Goal: Information Seeking & Learning: Learn about a topic

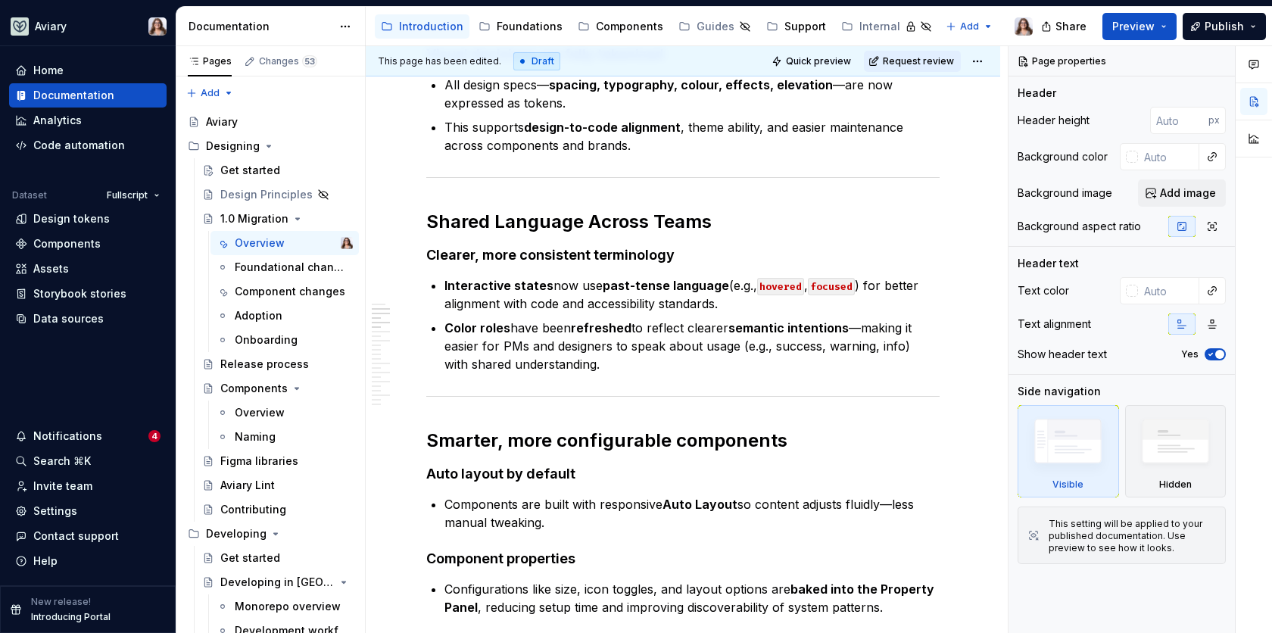
scroll to position [1106, 0]
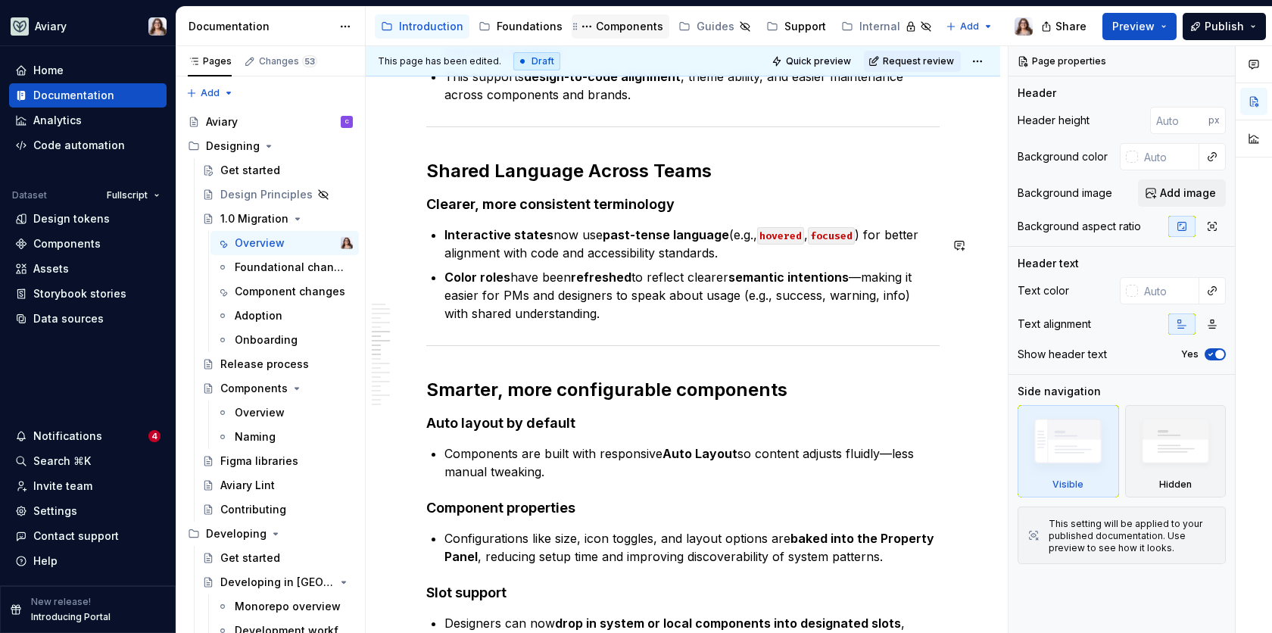
type textarea "*"
click at [83, 240] on div "Components" at bounding box center [66, 243] width 67 height 15
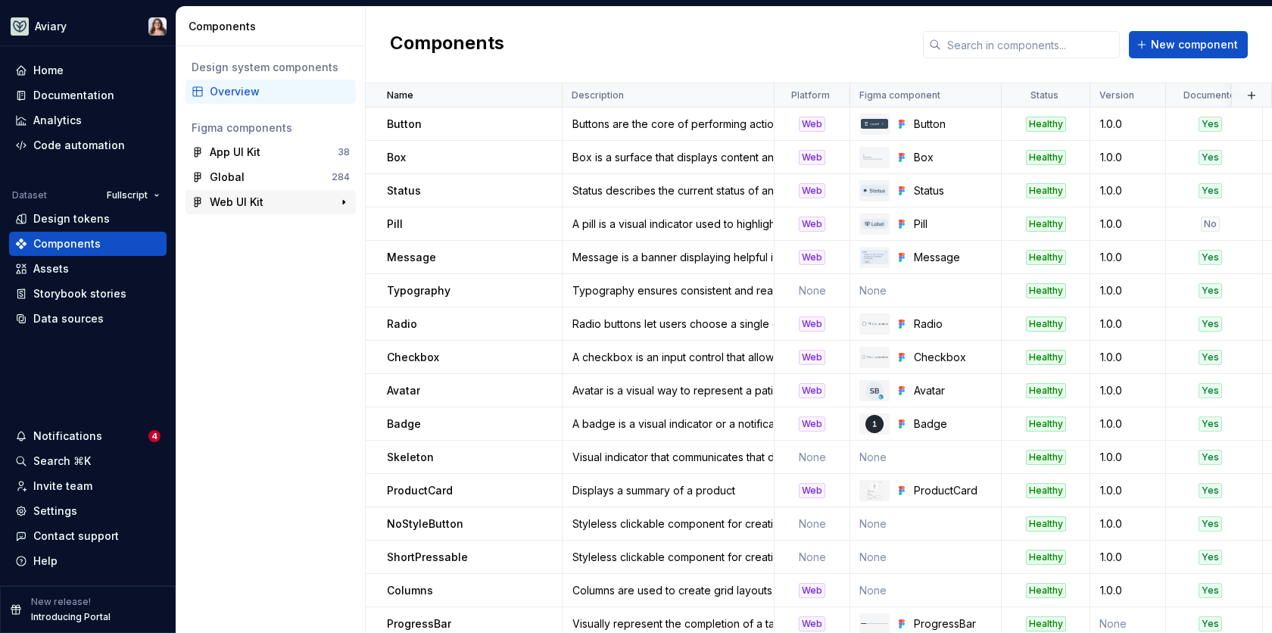
click at [257, 201] on div "Web UI Kit" at bounding box center [237, 202] width 54 height 15
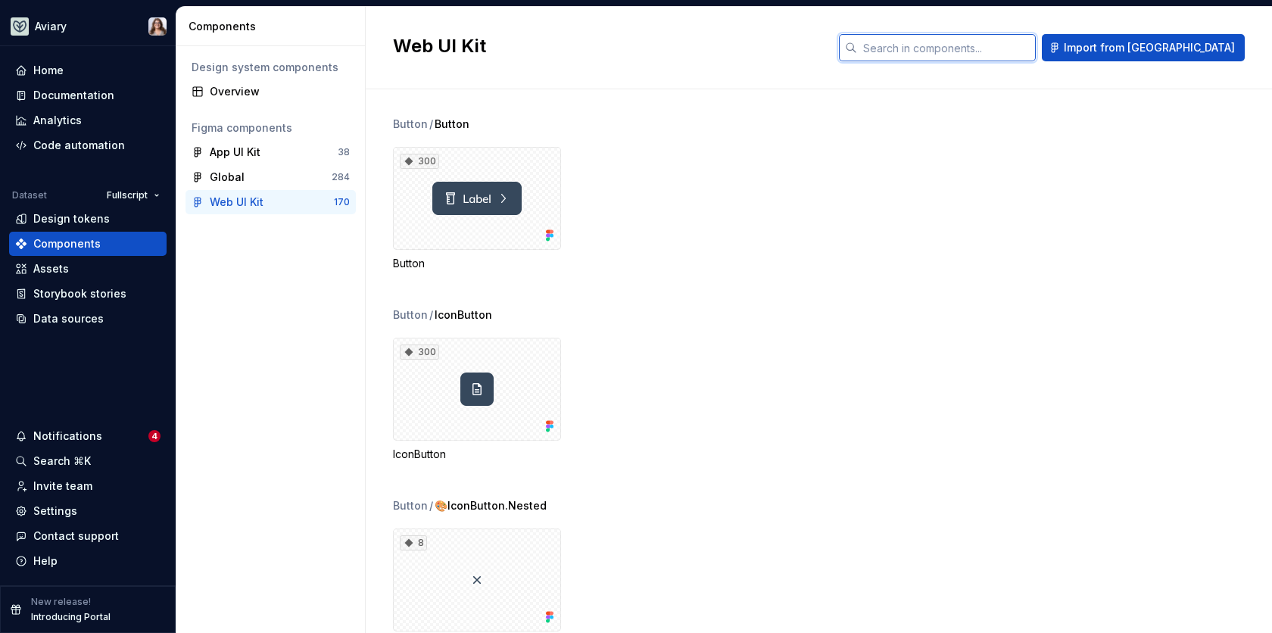
click at [1012, 39] on input "text" at bounding box center [946, 47] width 179 height 27
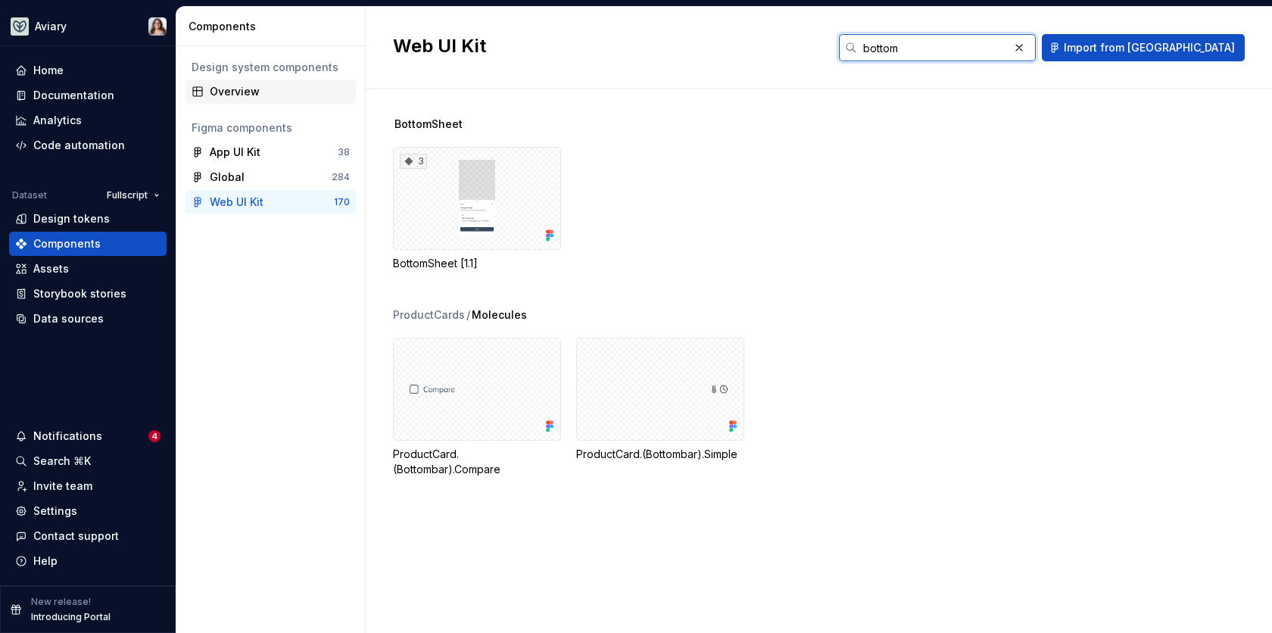
type input "bottom"
click at [215, 92] on div "Overview" at bounding box center [280, 91] width 140 height 15
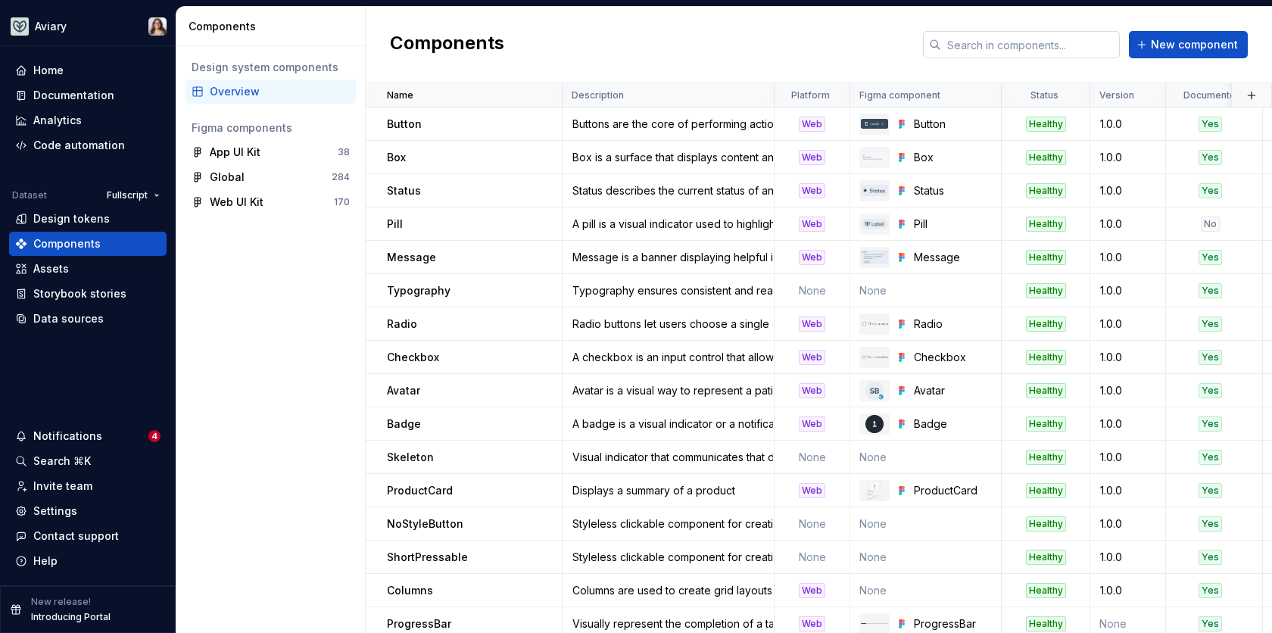
click at [987, 49] on input "text" at bounding box center [1030, 44] width 179 height 27
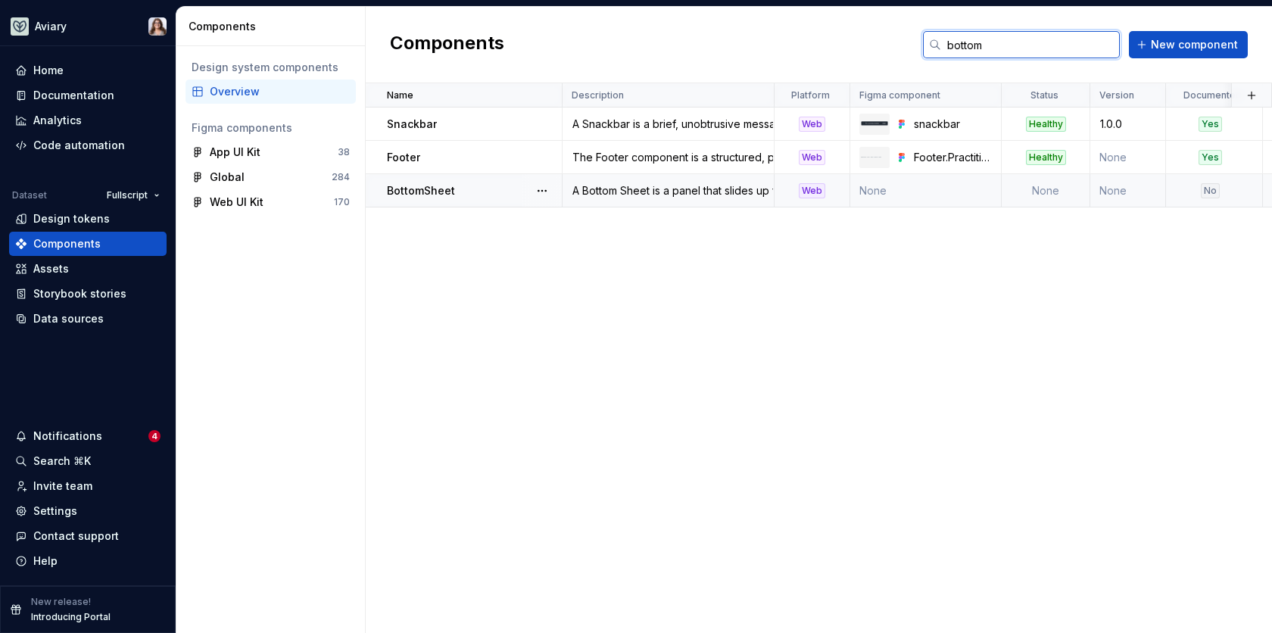
type input "bottom"
click at [488, 199] on td "BottomSheet" at bounding box center [464, 190] width 197 height 33
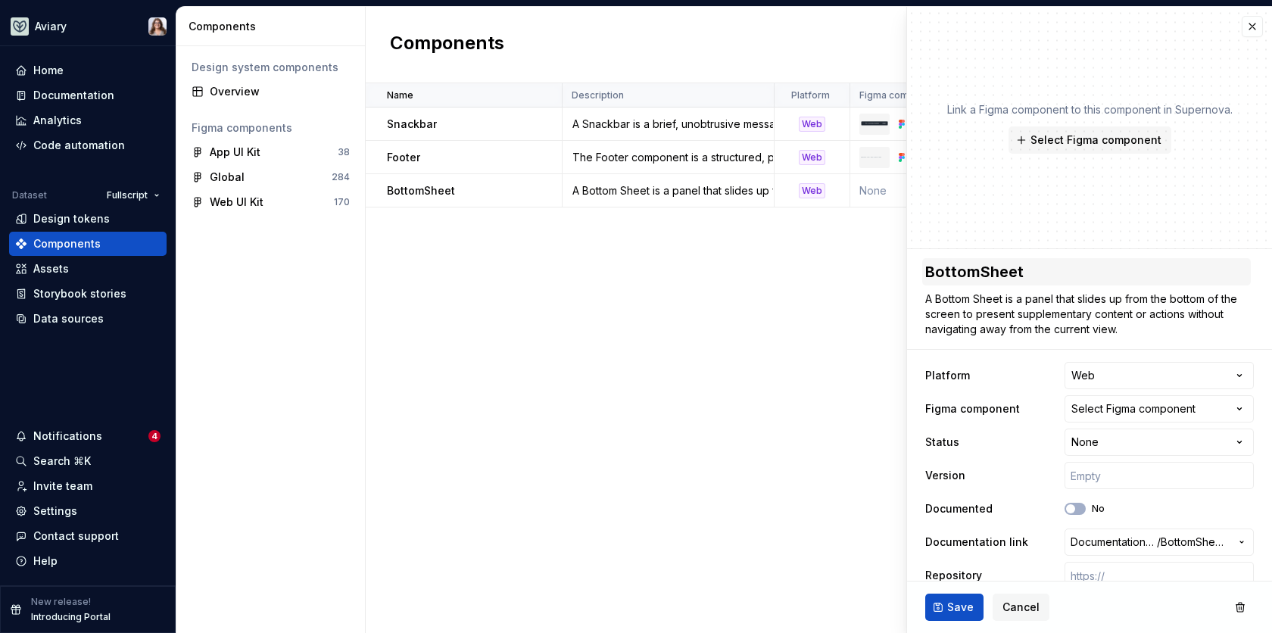
type textarea "*"
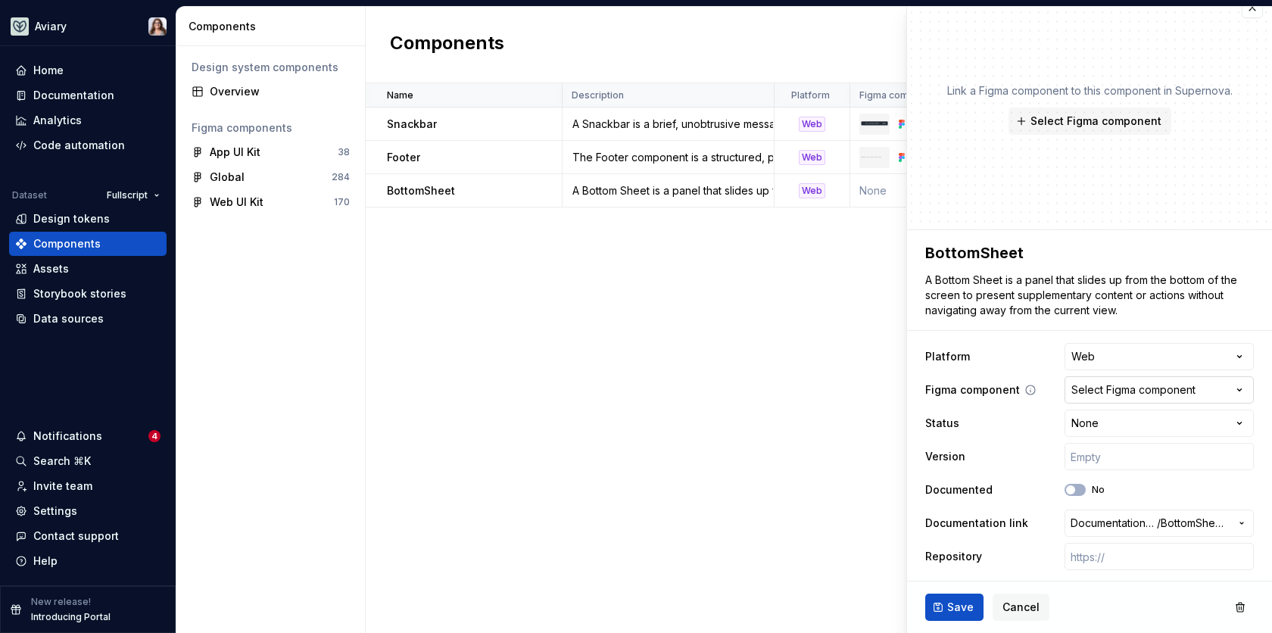
click at [1098, 388] on div "Select Figma component" at bounding box center [1133, 389] width 124 height 15
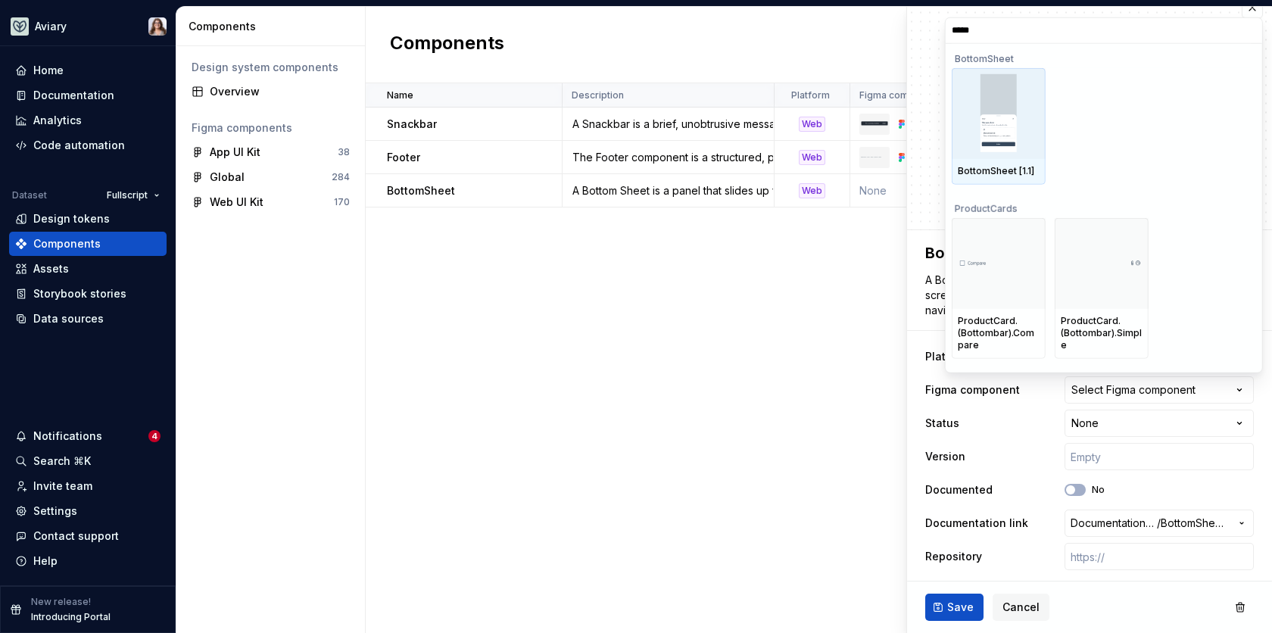
type input "******"
click at [1001, 109] on img at bounding box center [999, 112] width 36 height 79
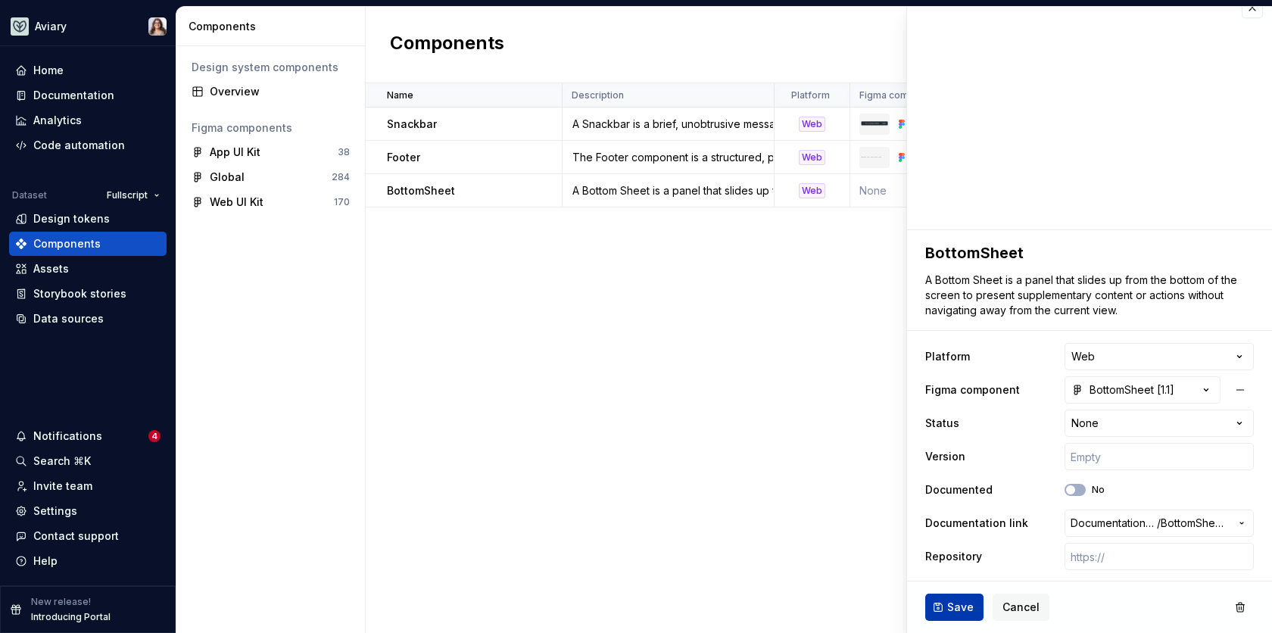
click at [952, 611] on span "Save" at bounding box center [960, 607] width 27 height 15
type textarea "*"
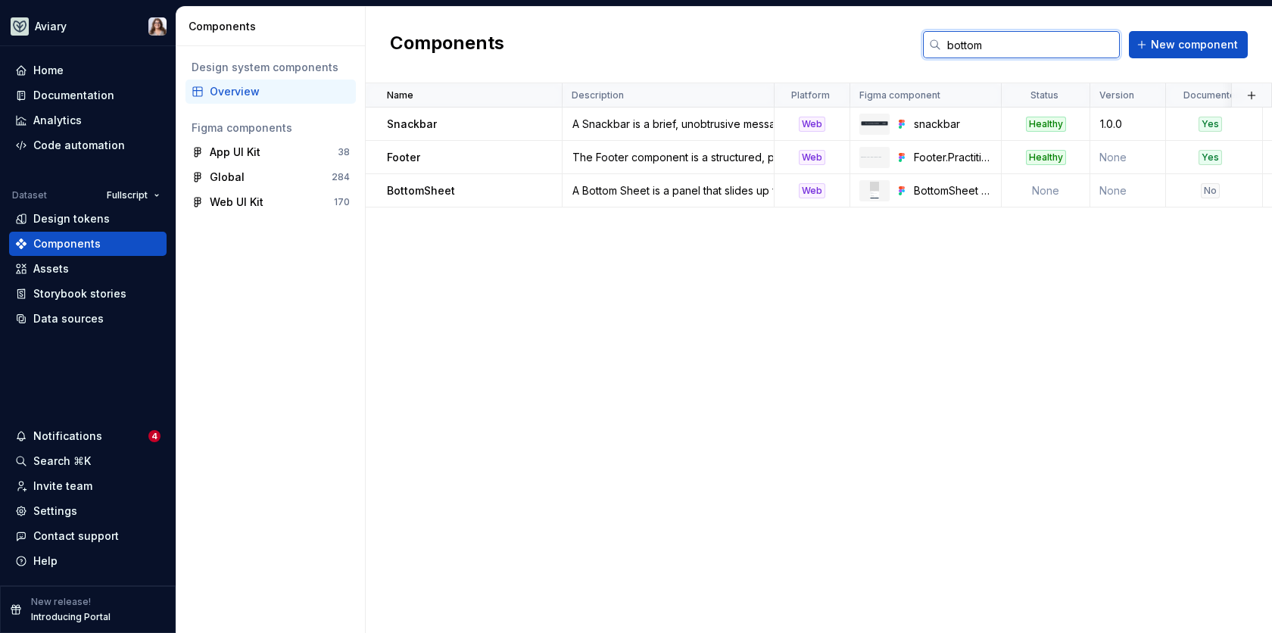
drag, startPoint x: 992, startPoint y: 42, endPoint x: 936, endPoint y: 41, distance: 56.1
click at [937, 42] on div "bottom" at bounding box center [1021, 44] width 197 height 27
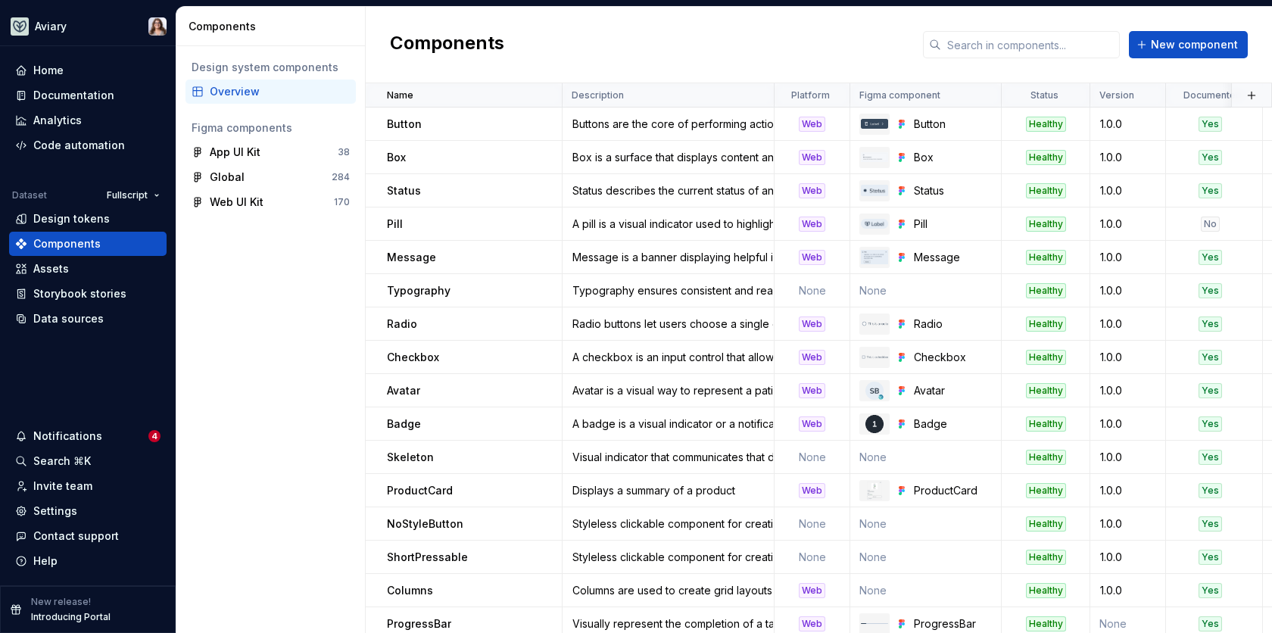
click at [624, 51] on div "Components New component" at bounding box center [819, 45] width 906 height 76
click at [266, 211] on div "Web UI Kit 170" at bounding box center [271, 202] width 170 height 24
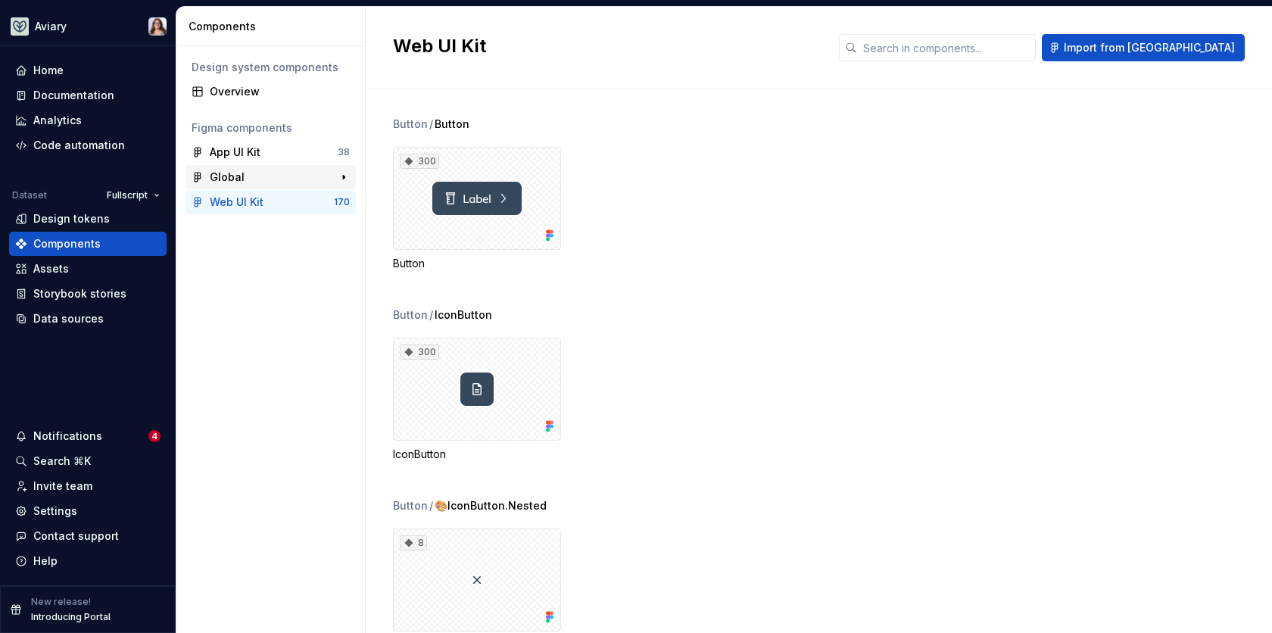
click at [255, 178] on div "Global" at bounding box center [266, 177] width 113 height 15
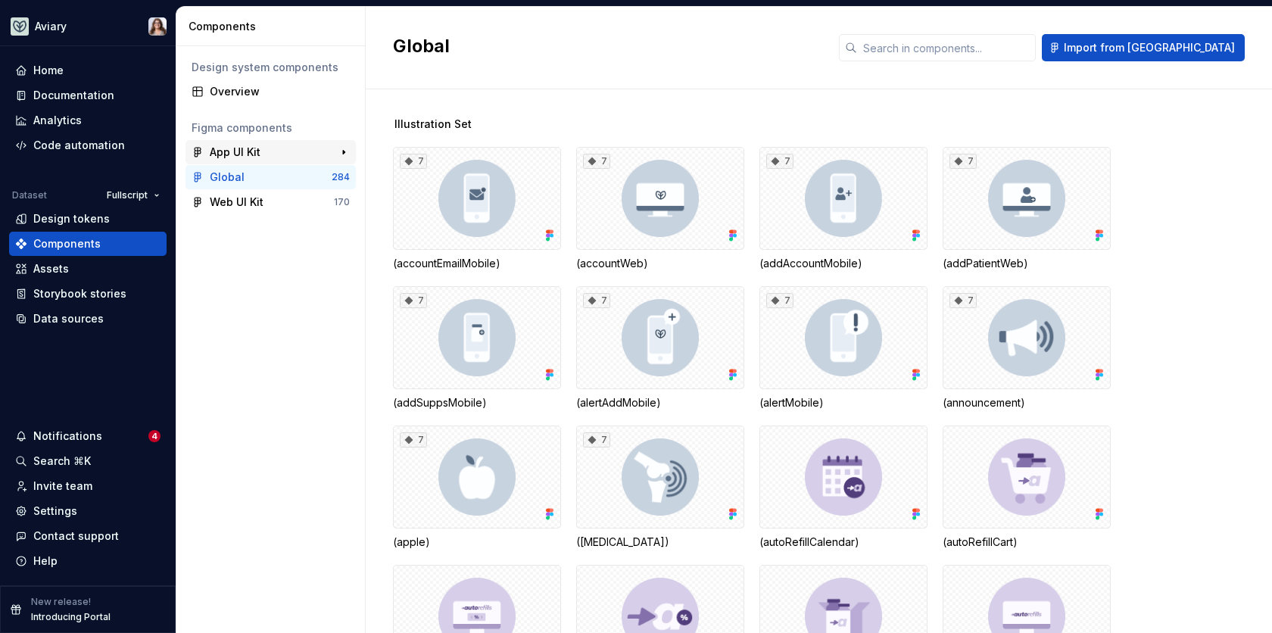
click at [257, 150] on div "App UI Kit" at bounding box center [235, 152] width 51 height 15
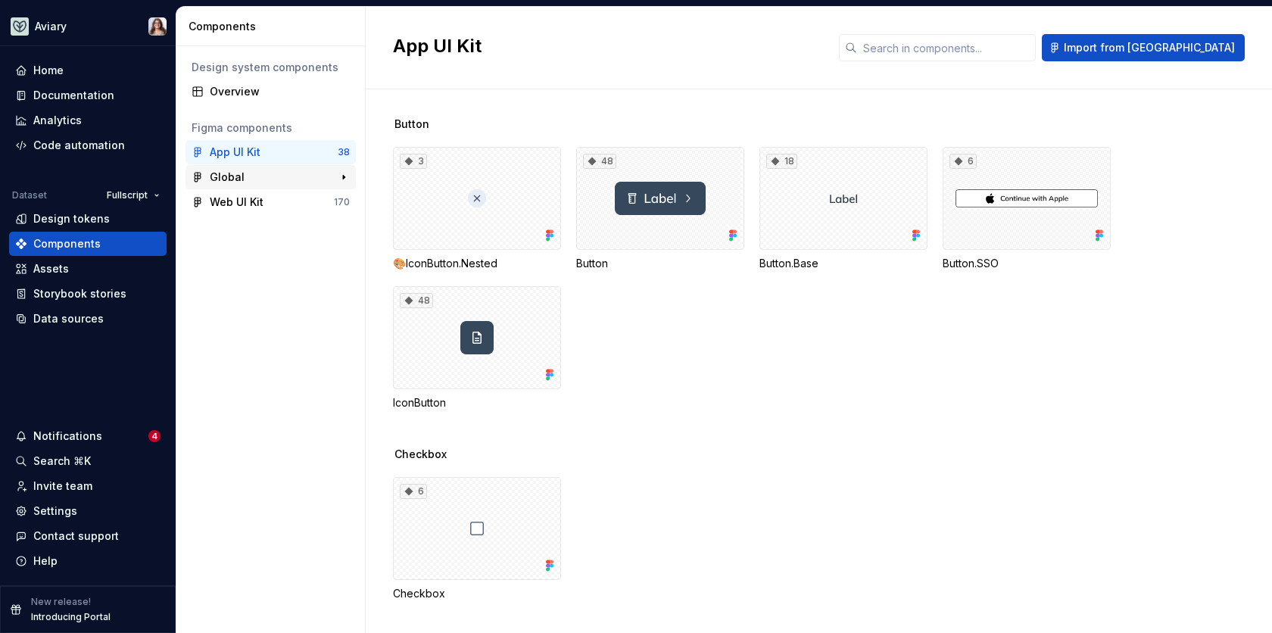
click at [260, 179] on div "Global" at bounding box center [266, 177] width 113 height 15
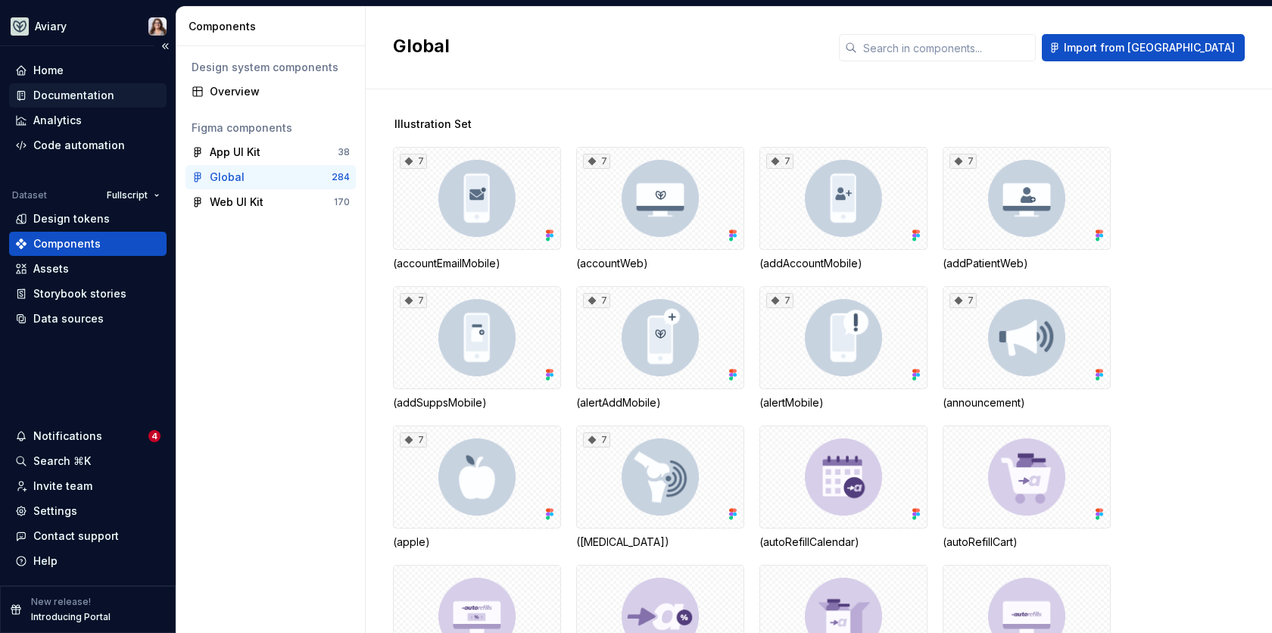
click at [94, 95] on div "Documentation" at bounding box center [73, 95] width 81 height 15
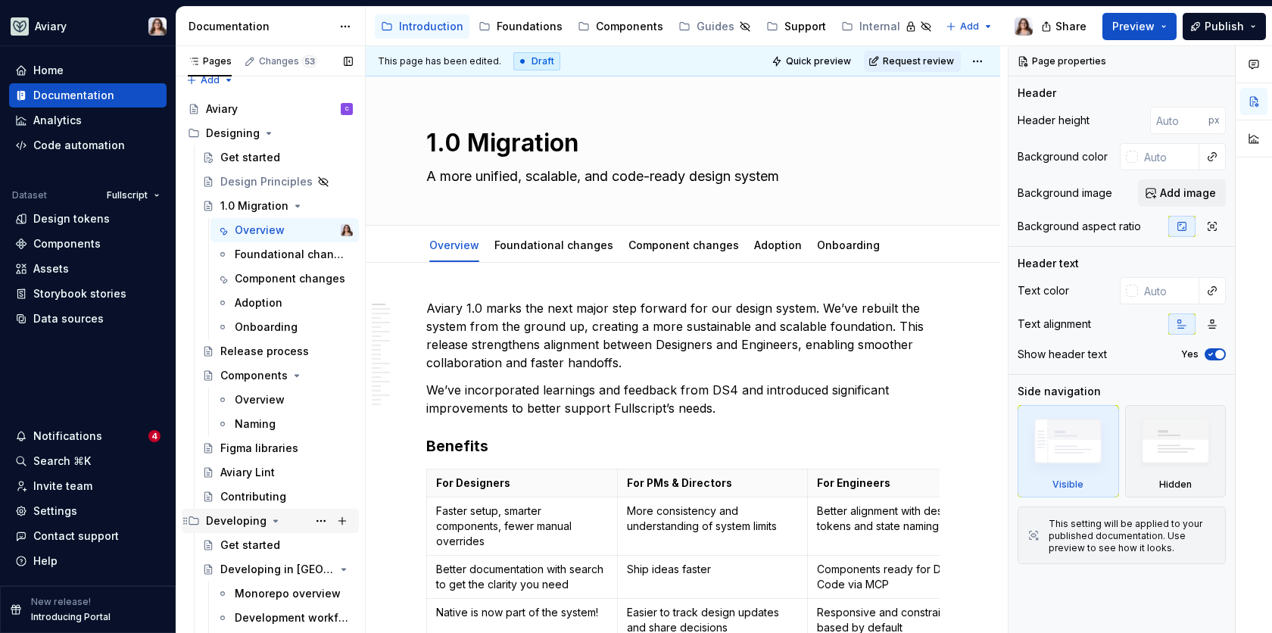
scroll to position [15, 0]
click at [498, 29] on div "Foundations" at bounding box center [530, 26] width 66 height 15
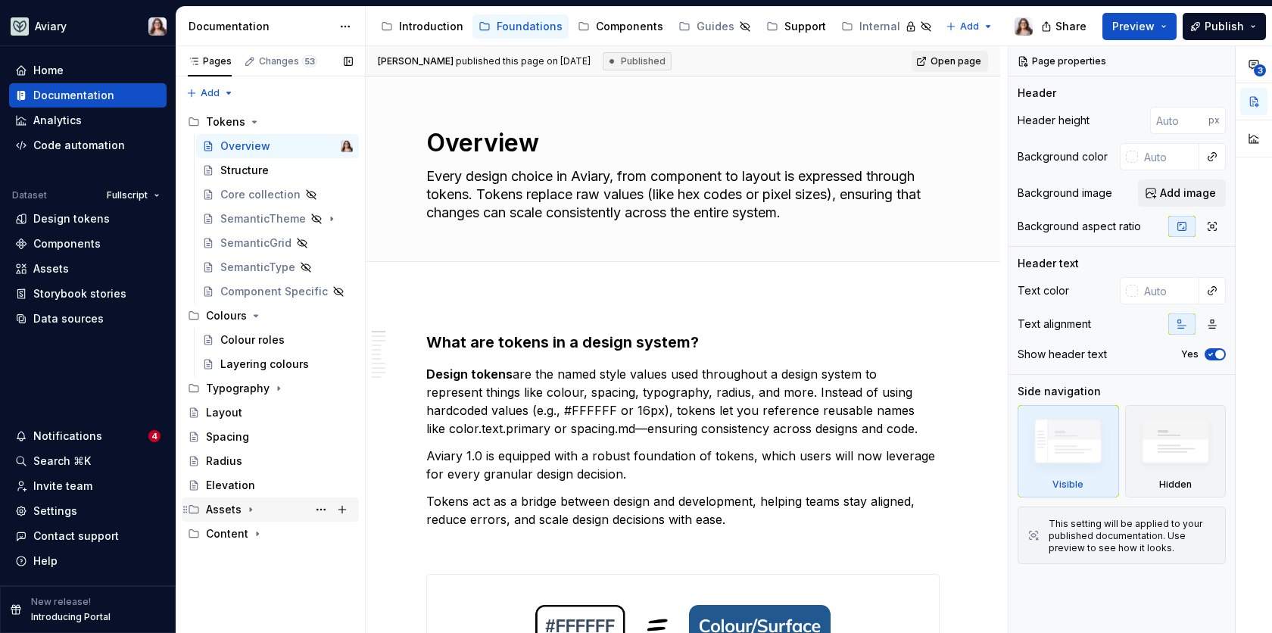
click at [241, 507] on div "Assets" at bounding box center [279, 509] width 147 height 21
click at [256, 557] on div "Illustrations" at bounding box center [251, 558] width 63 height 15
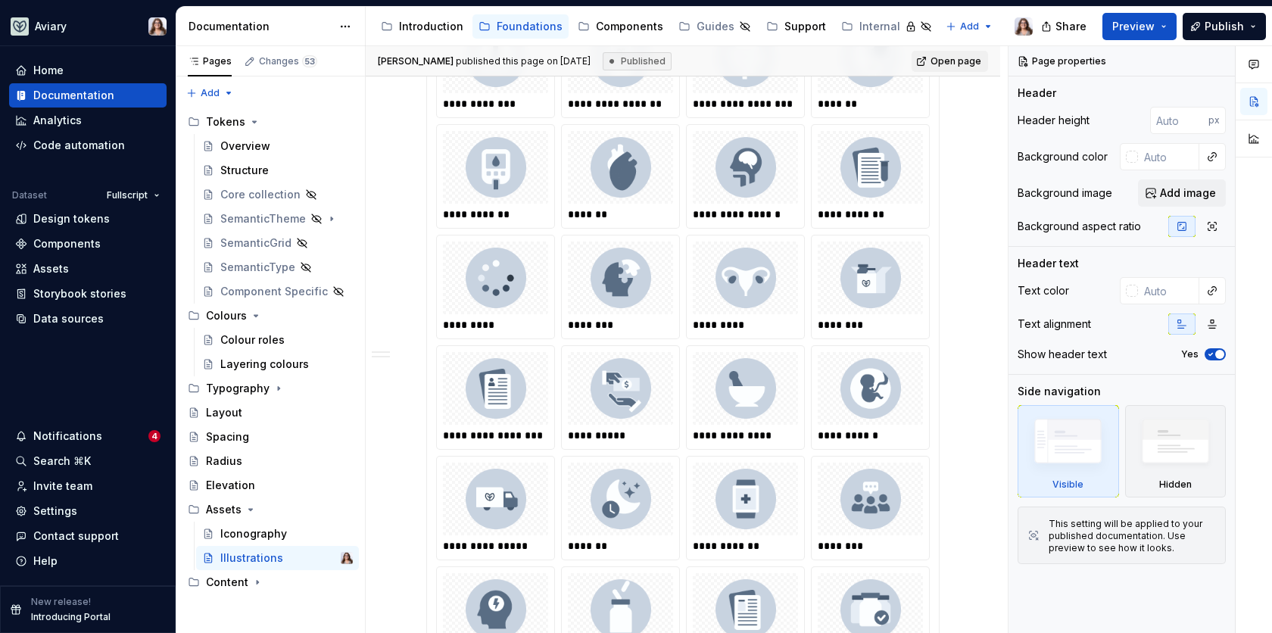
scroll to position [1003, 0]
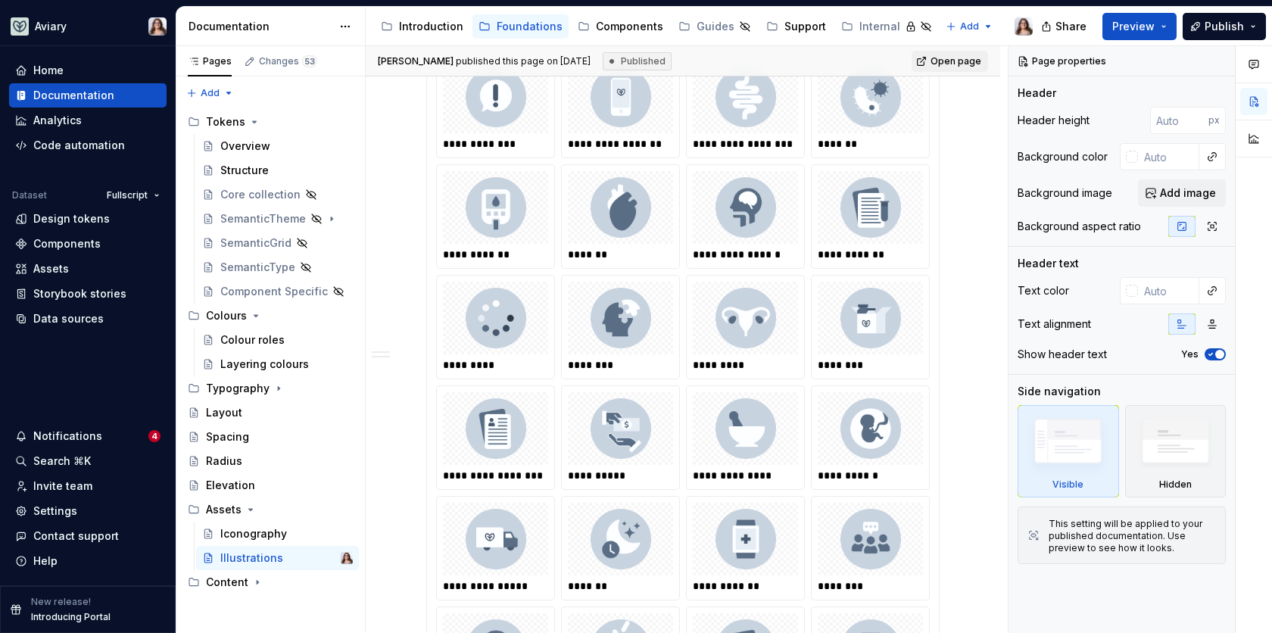
click at [631, 317] on img at bounding box center [621, 318] width 79 height 61
type textarea "*"
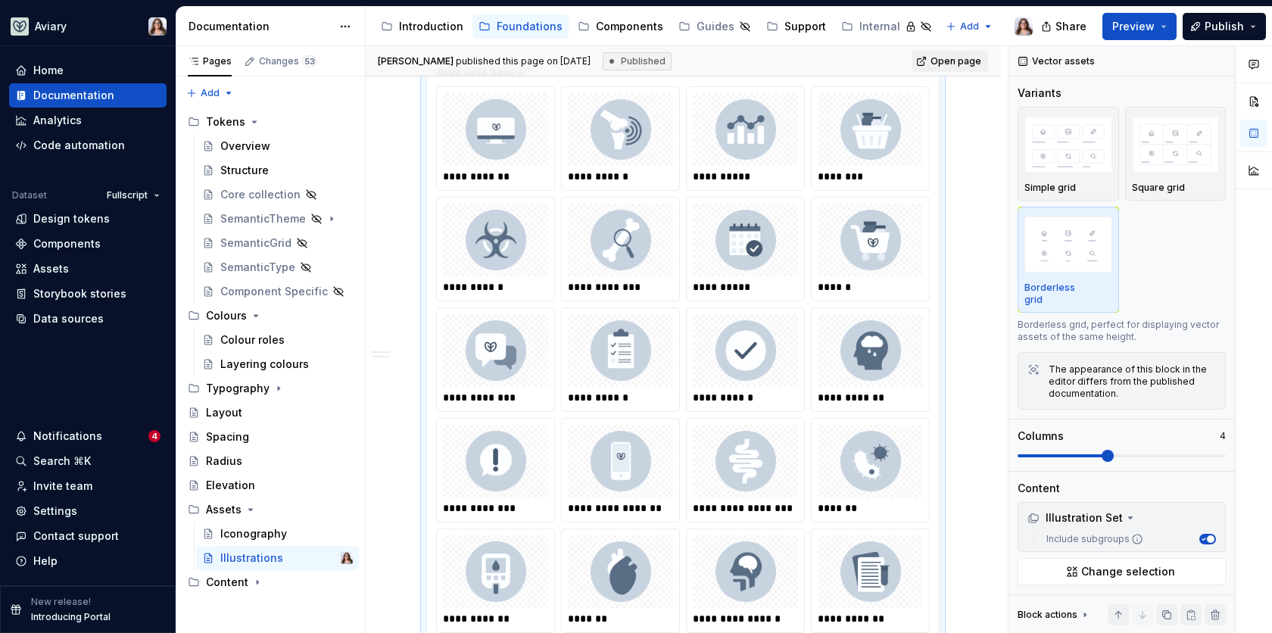
scroll to position [515, 0]
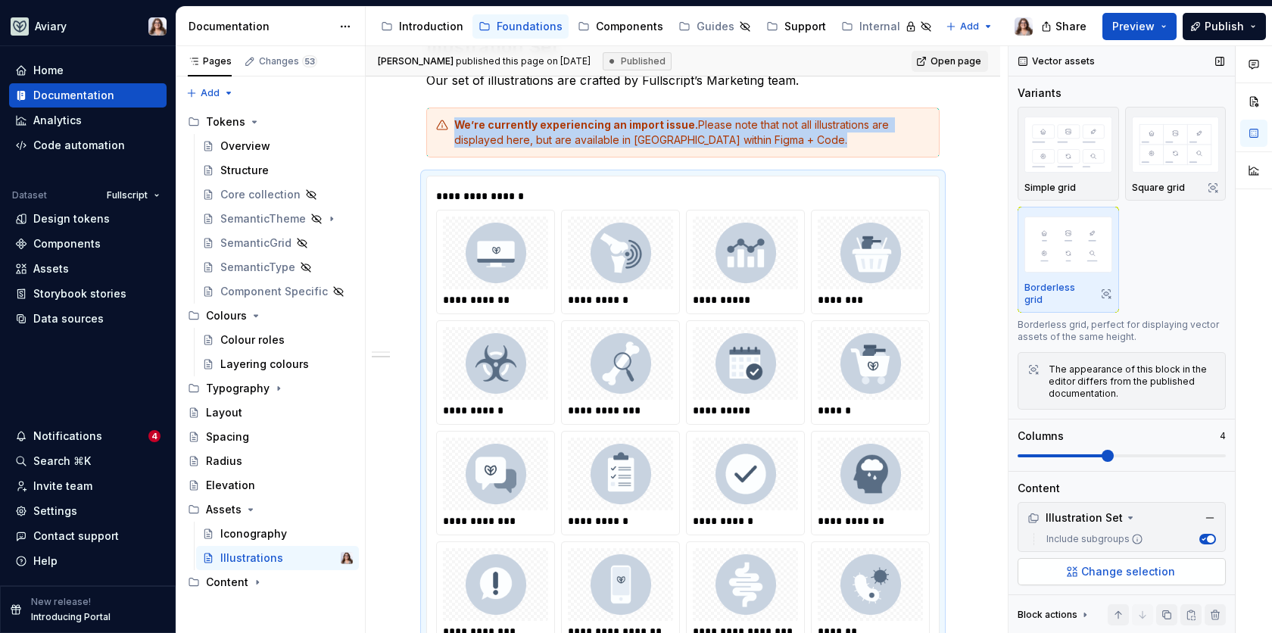
click at [1082, 575] on span "Change selection" at bounding box center [1128, 571] width 94 height 15
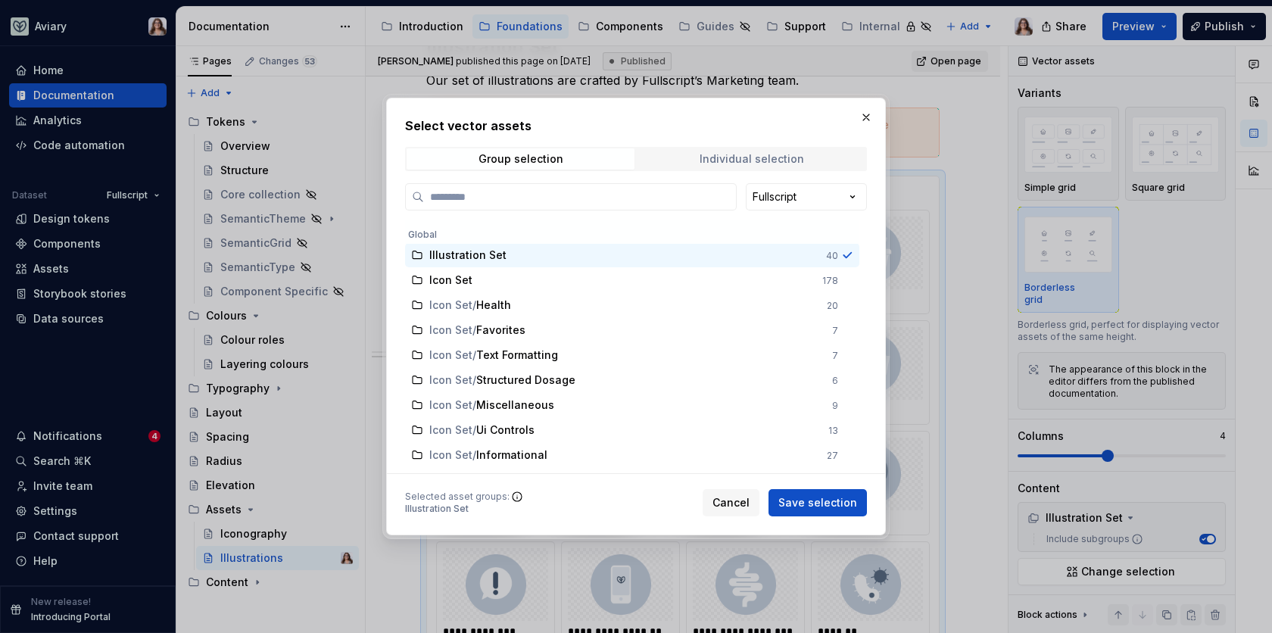
click at [734, 163] on div "Individual selection" at bounding box center [752, 159] width 104 height 12
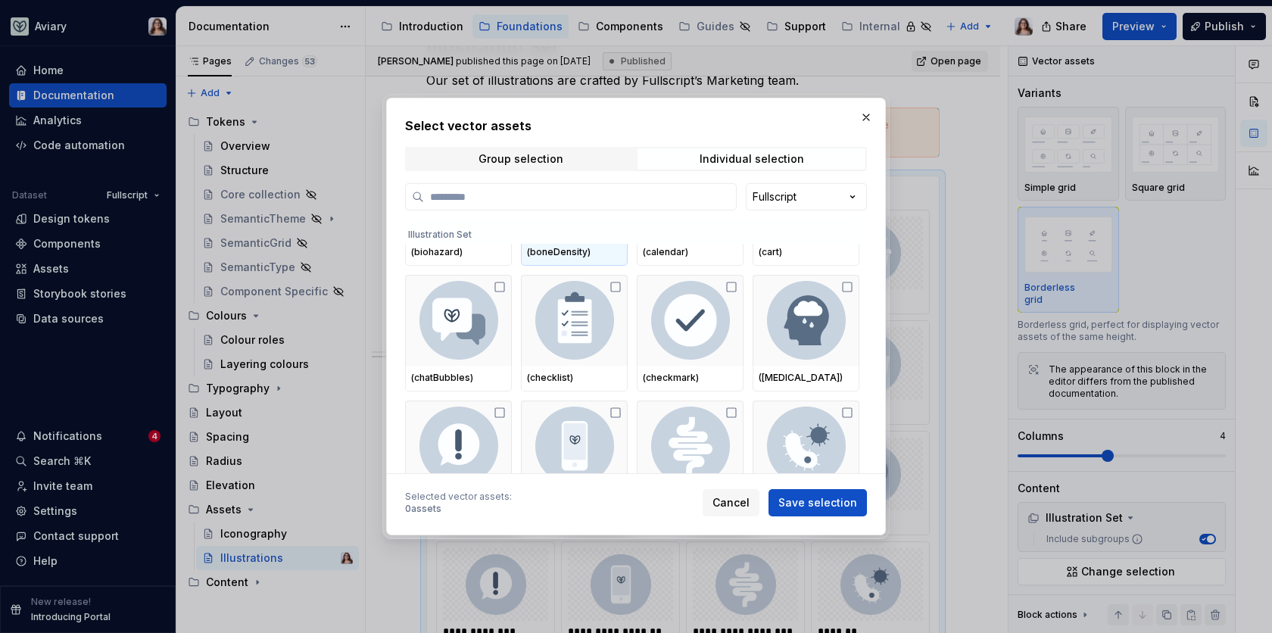
scroll to position [0, 0]
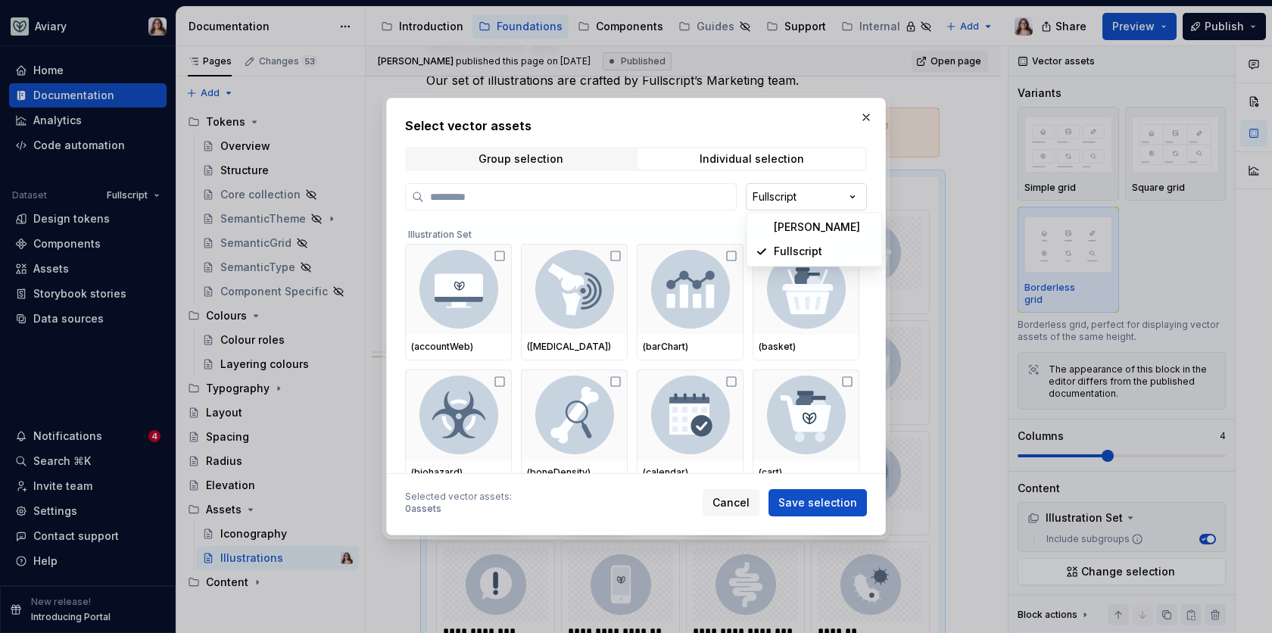
click at [782, 202] on div "Select vector assets Group selection Individual selection Fullscript Illustrati…" at bounding box center [636, 316] width 1272 height 633
click at [600, 151] on div "Select vector assets Group selection Individual selection Fullscript Illustrati…" at bounding box center [636, 316] width 1272 height 633
click at [551, 167] on span "Group selection" at bounding box center [521, 158] width 228 height 21
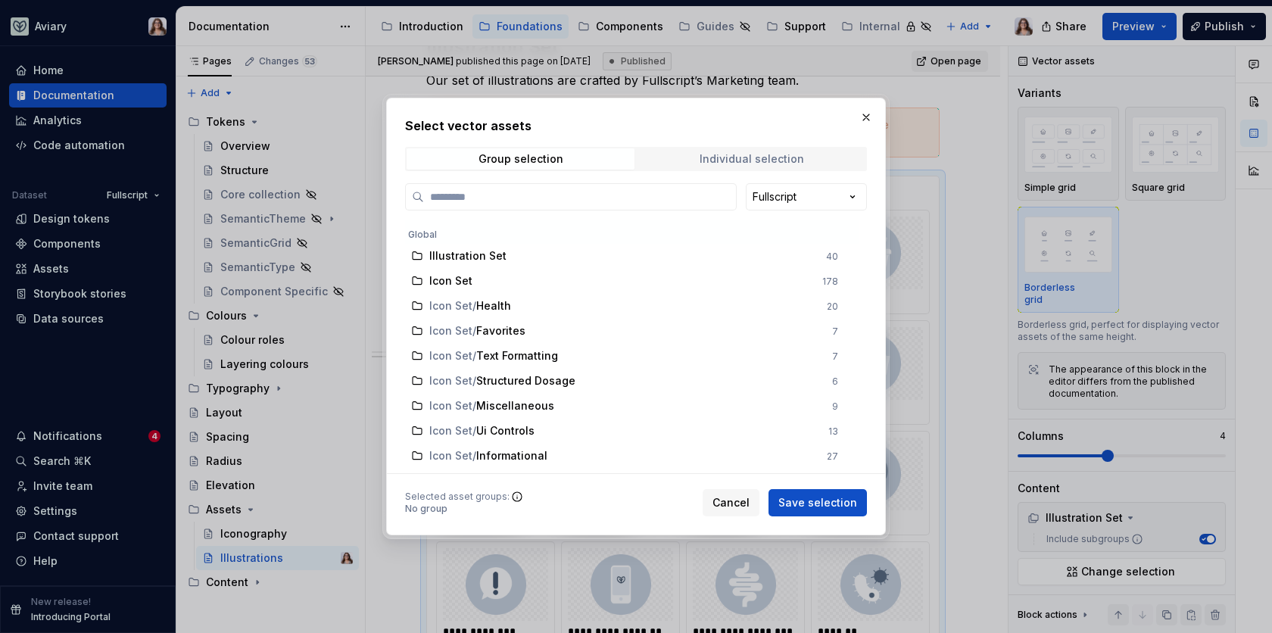
click at [750, 154] on div "Individual selection" at bounding box center [752, 159] width 104 height 12
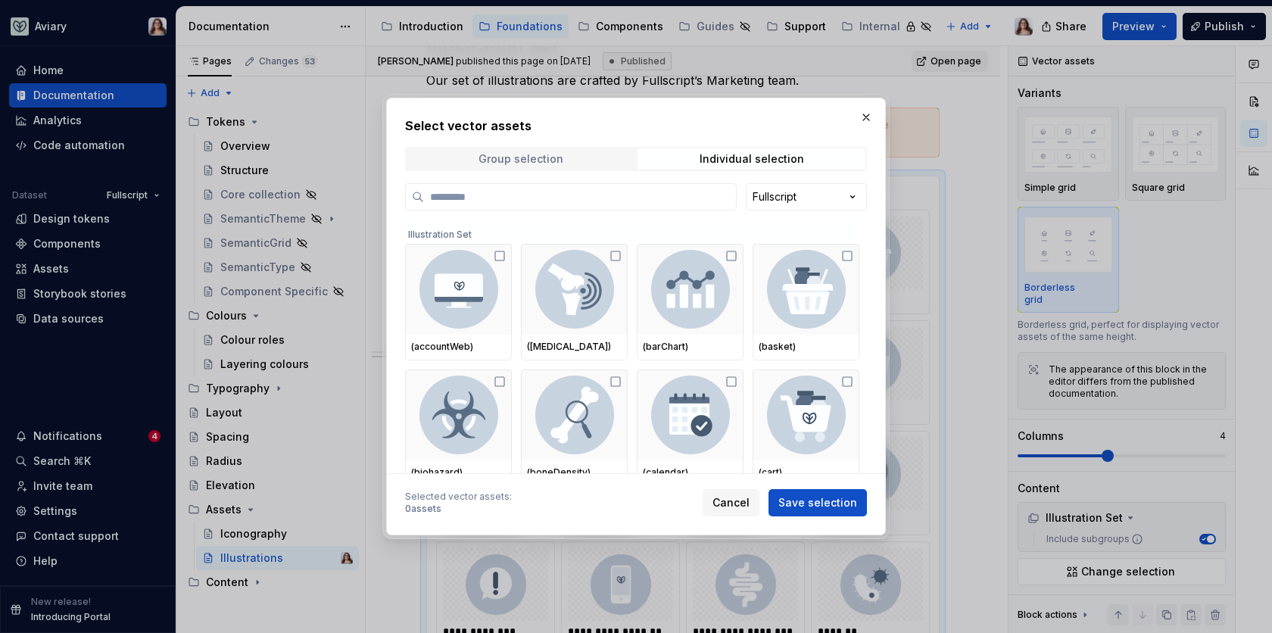
click at [583, 155] on span "Group selection" at bounding box center [521, 158] width 228 height 21
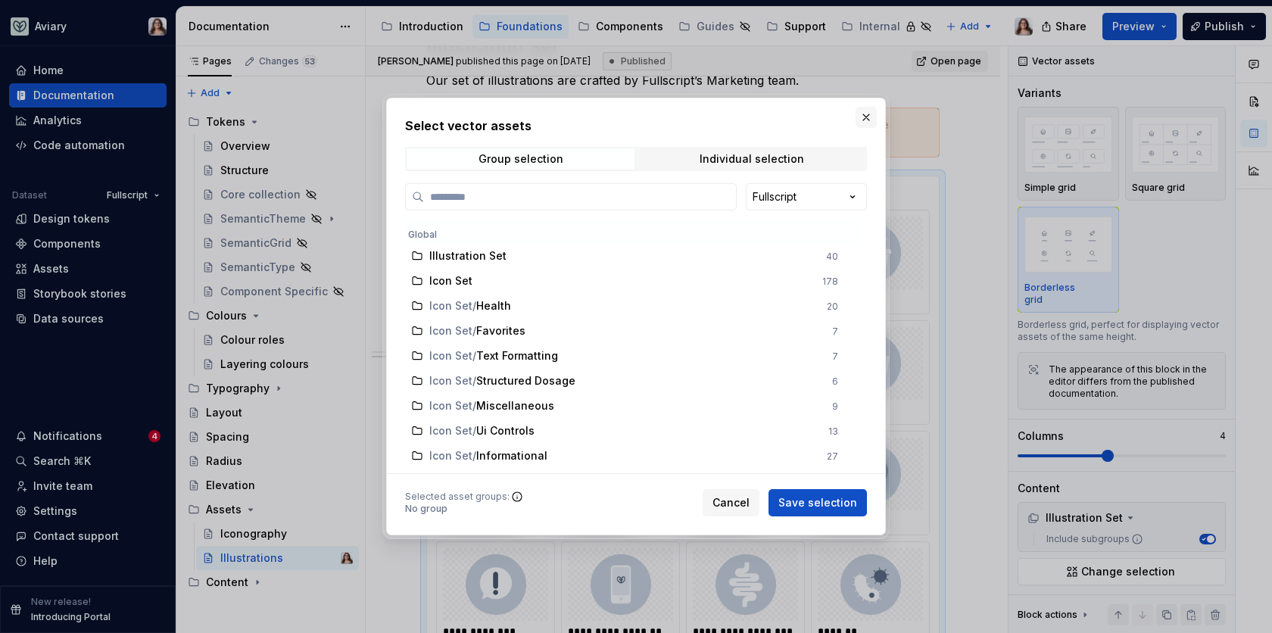
click at [870, 114] on button "button" at bounding box center [866, 117] width 21 height 21
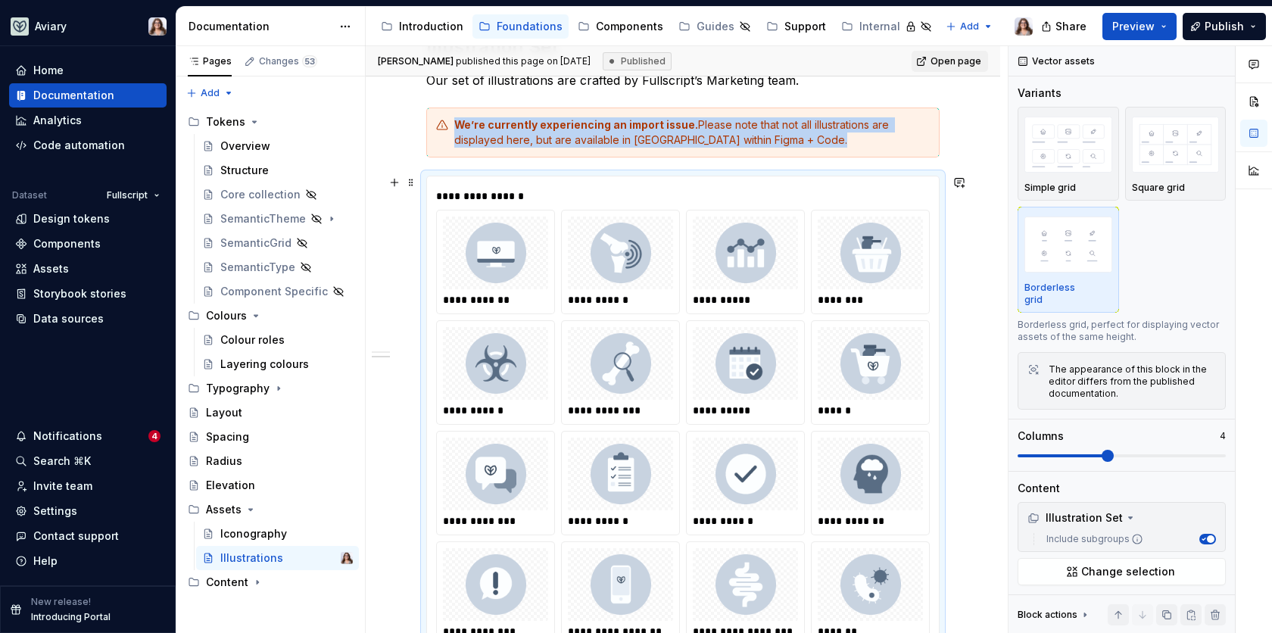
click at [645, 282] on div at bounding box center [620, 253] width 105 height 73
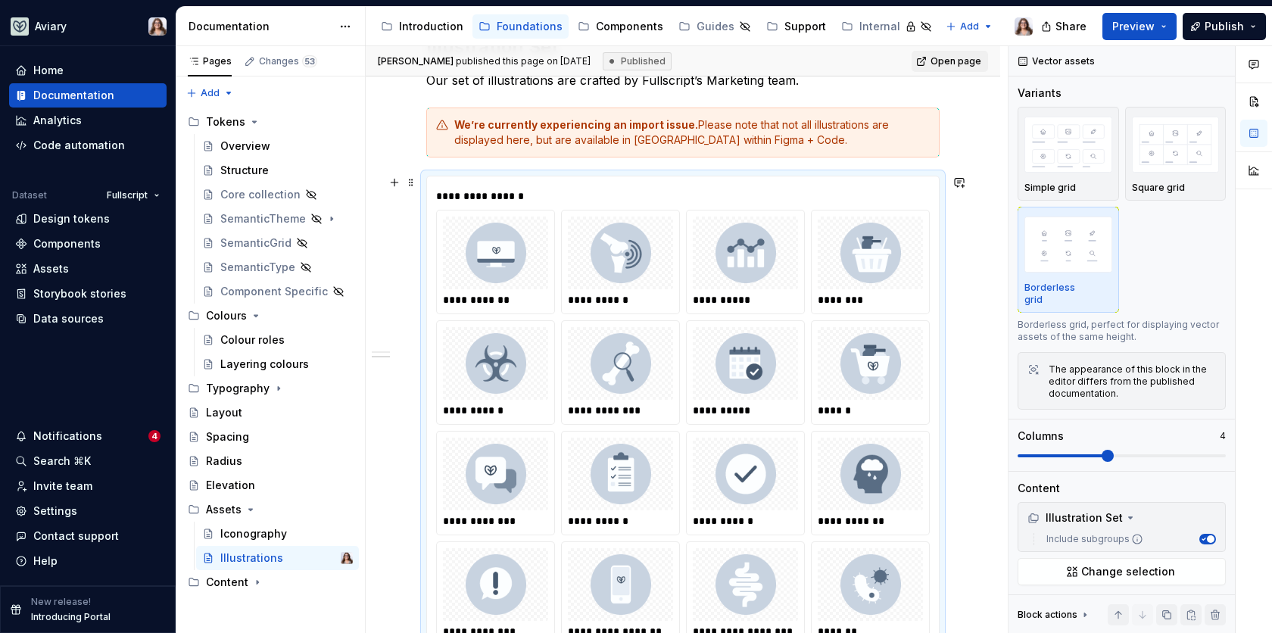
scroll to position [245, 0]
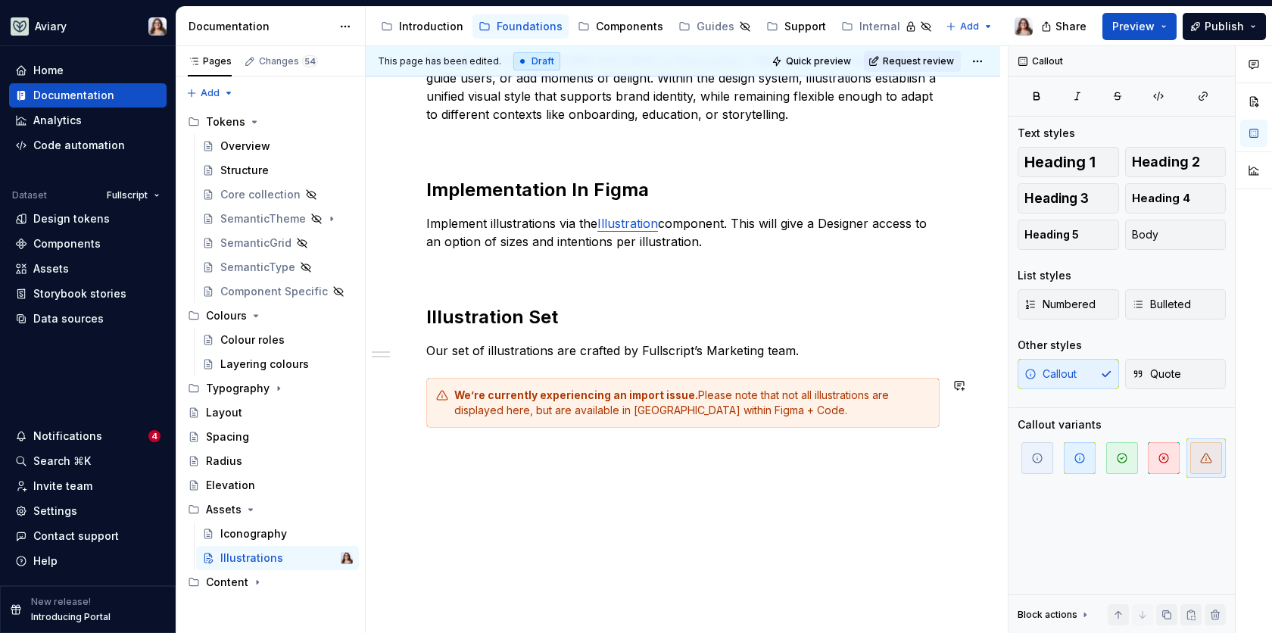
click at [464, 485] on div "Illustration brings personality and clarity to the product, helping communicate…" at bounding box center [683, 325] width 635 height 622
click at [444, 465] on div "Illustration brings personality and clarity to the product, helping communicate…" at bounding box center [683, 325] width 635 height 622
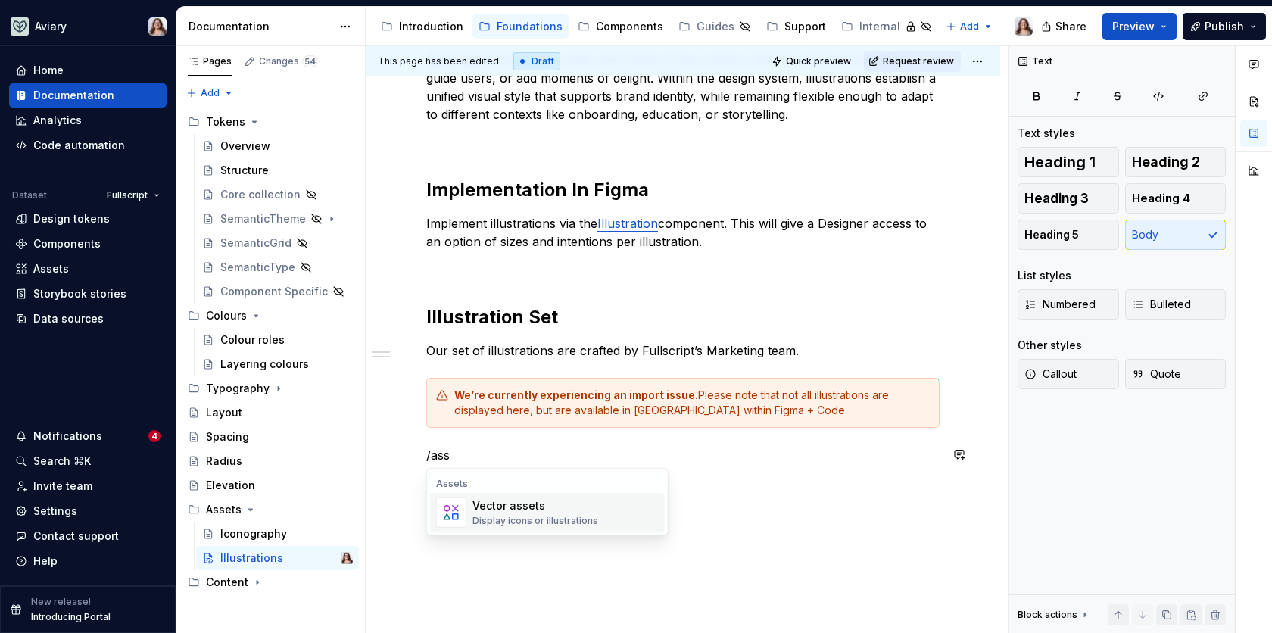
click at [500, 506] on div "Vector assets" at bounding box center [536, 505] width 126 height 15
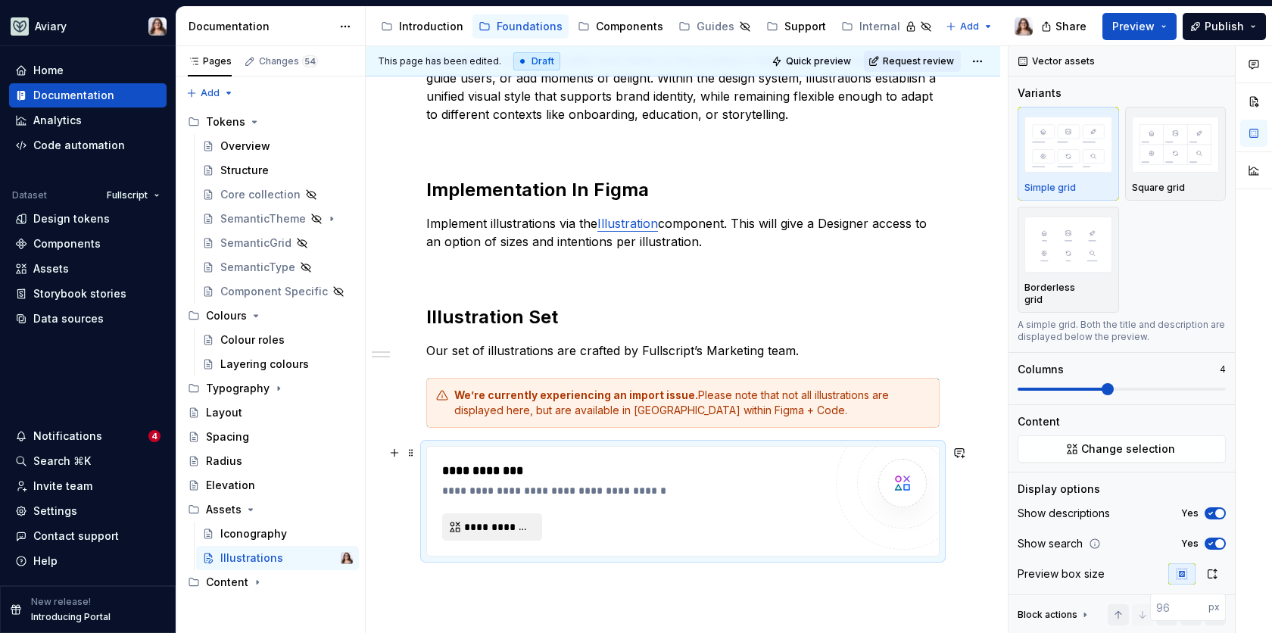
click at [508, 526] on span "**********" at bounding box center [498, 526] width 68 height 15
type textarea "*"
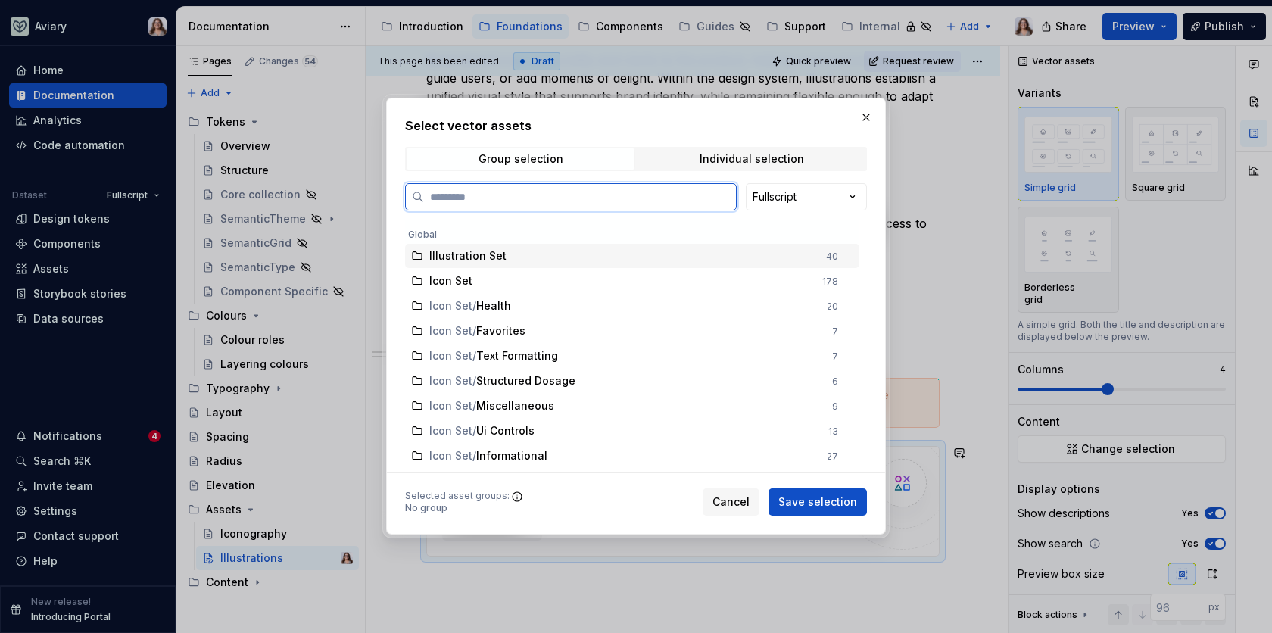
click at [589, 265] on div "Illustration Set 40" at bounding box center [632, 256] width 454 height 24
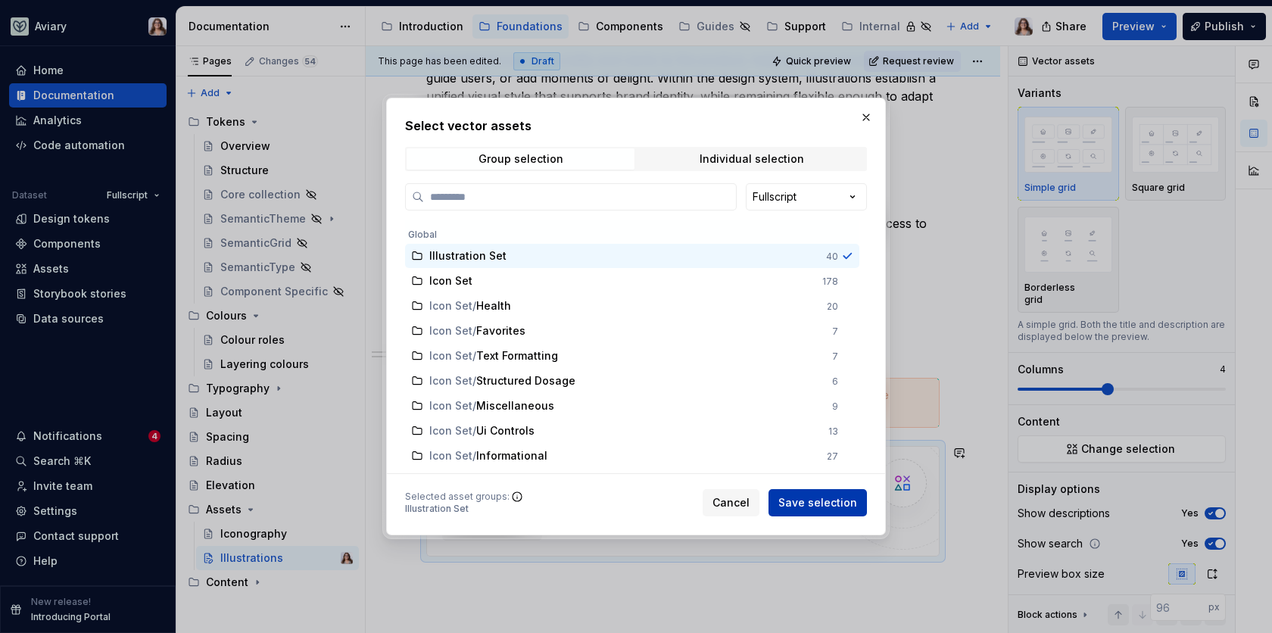
click at [798, 505] on span "Save selection" at bounding box center [817, 502] width 79 height 15
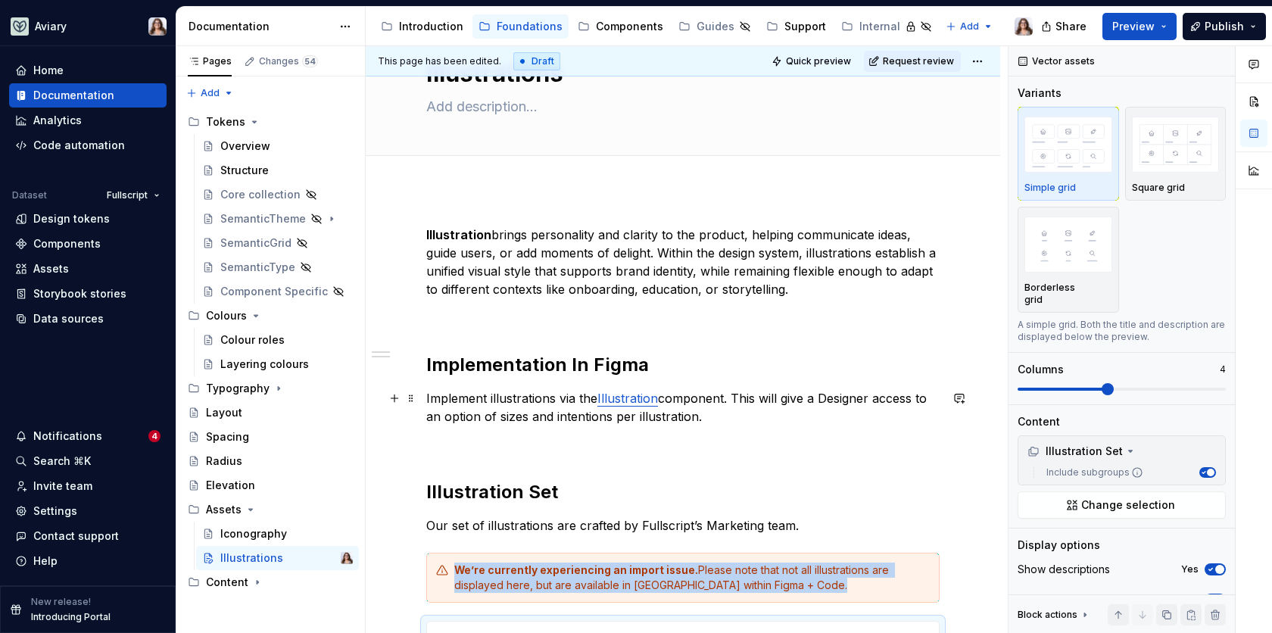
scroll to position [42, 0]
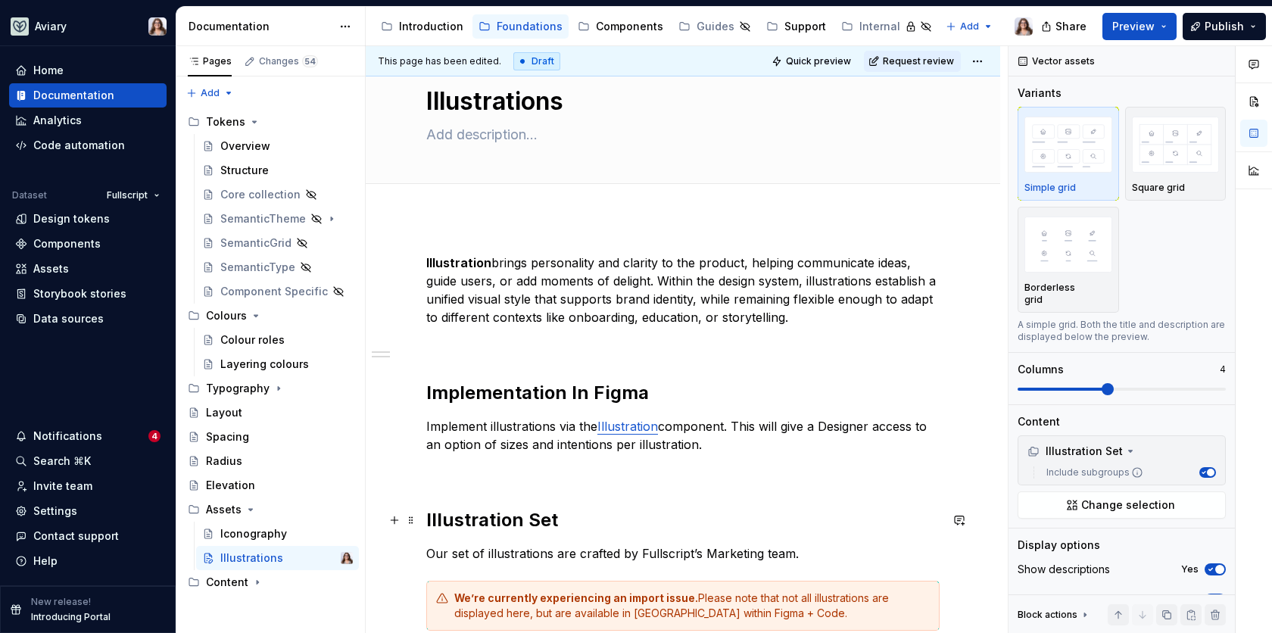
click at [591, 521] on h2 "Illustration Set" at bounding box center [682, 520] width 513 height 24
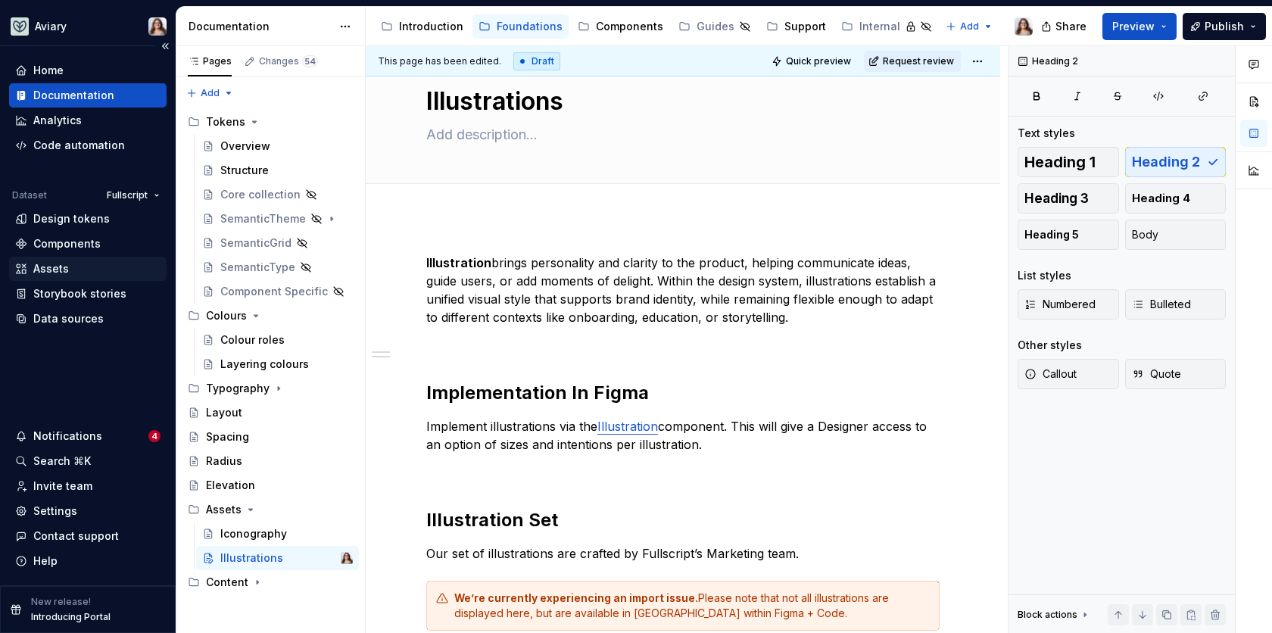
click at [61, 266] on div "Assets" at bounding box center [51, 268] width 36 height 15
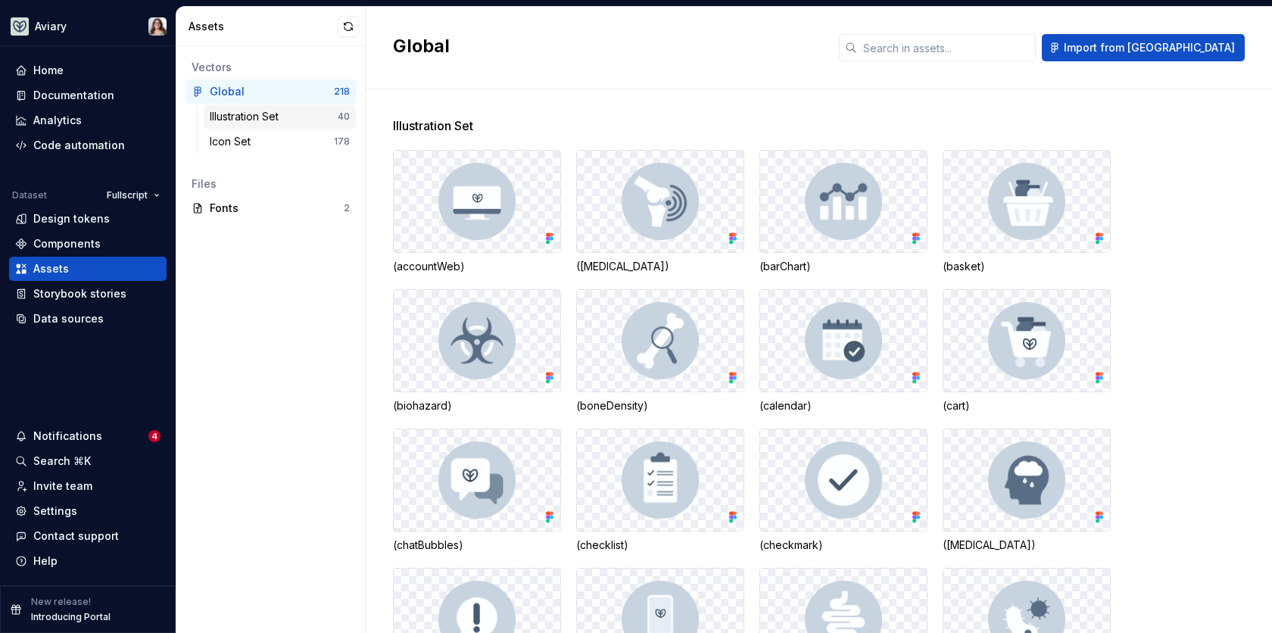
click at [255, 123] on div "Illustration Set" at bounding box center [247, 116] width 75 height 15
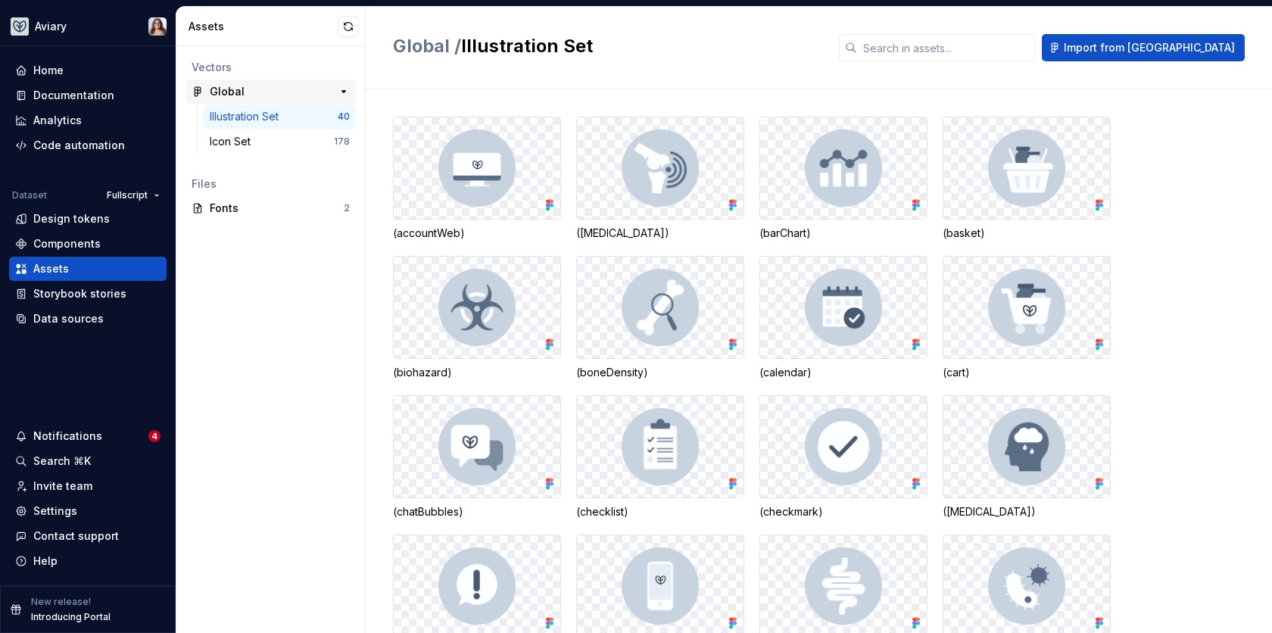
click at [248, 92] on div "Global" at bounding box center [266, 91] width 113 height 15
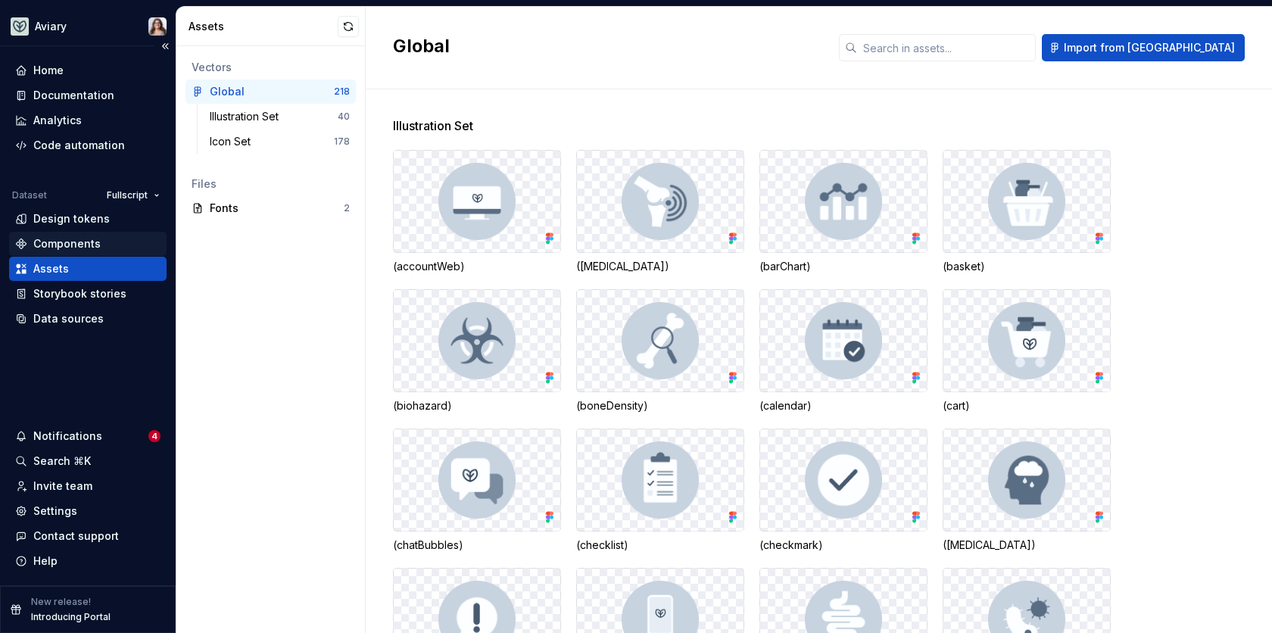
click at [95, 248] on div "Components" at bounding box center [66, 243] width 67 height 15
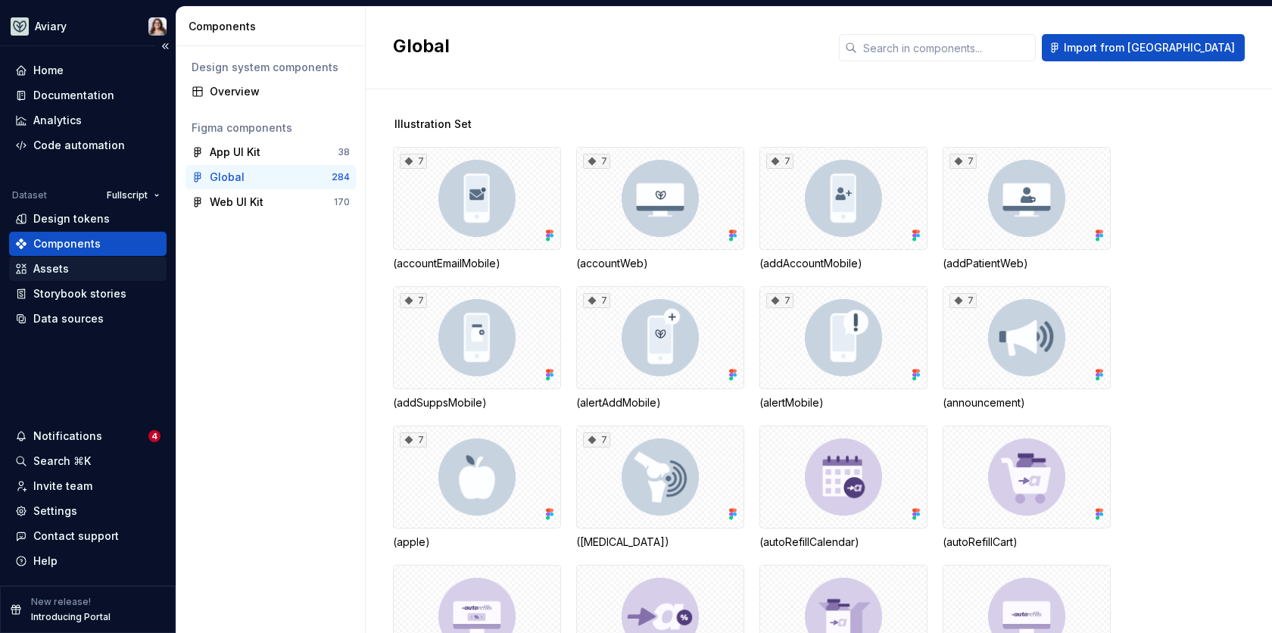
click at [63, 273] on div "Assets" at bounding box center [51, 268] width 36 height 15
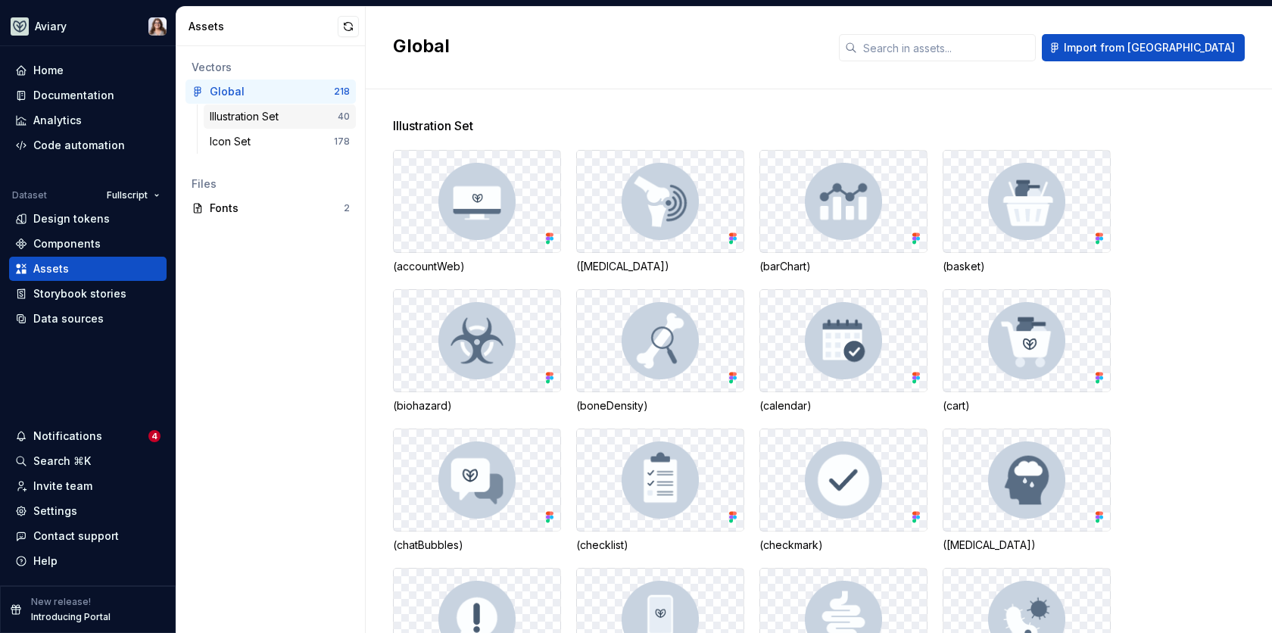
click at [281, 119] on div "Illustration Set" at bounding box center [247, 116] width 75 height 15
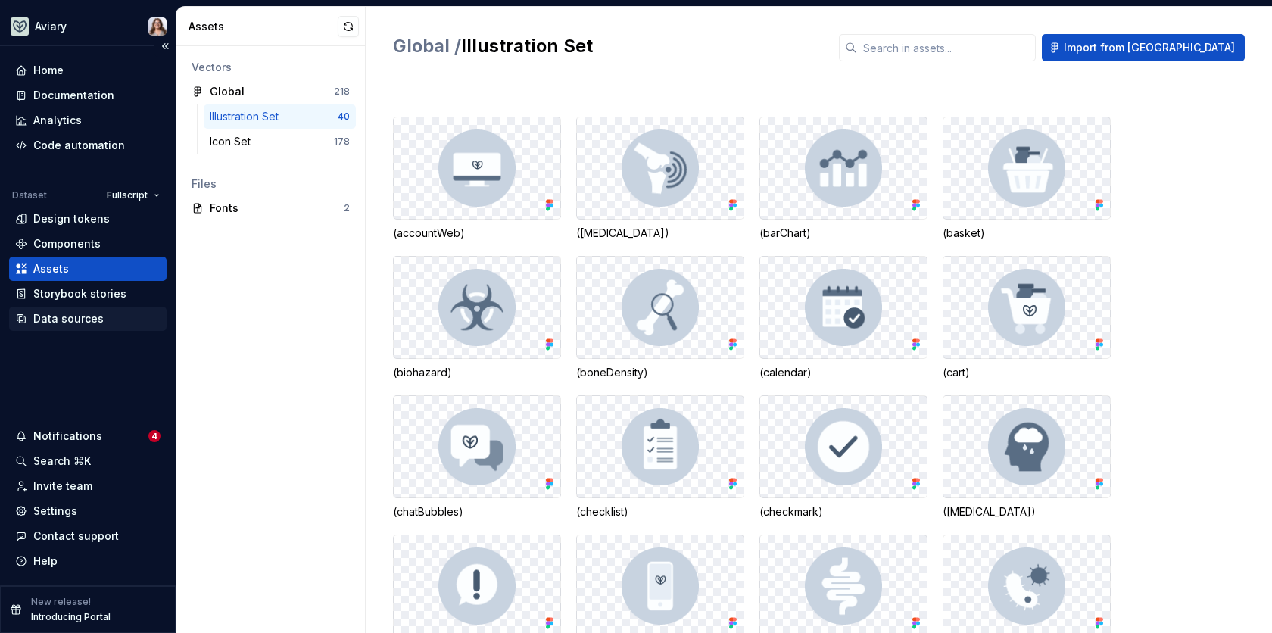
click at [69, 318] on div "Data sources" at bounding box center [68, 318] width 70 height 15
